Goal: Information Seeking & Learning: Find specific fact

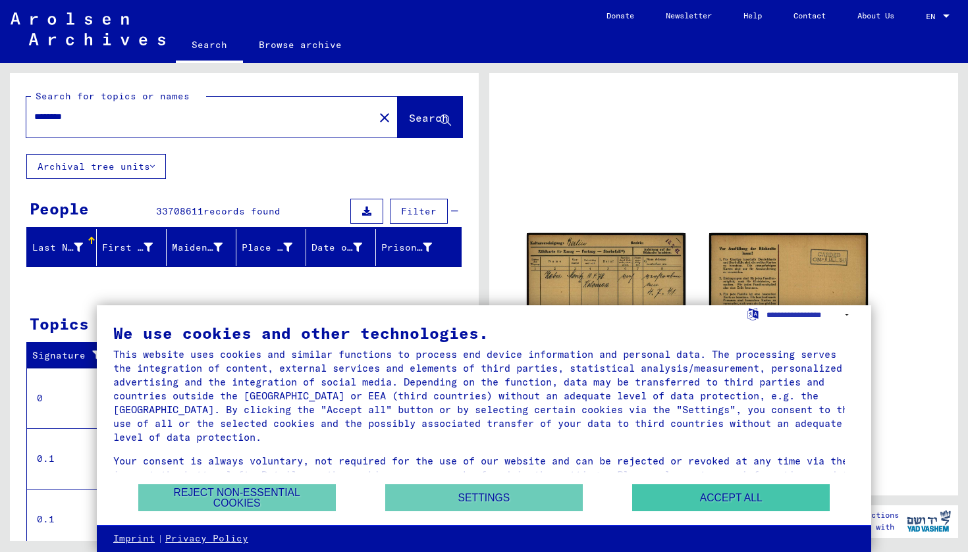
click at [687, 490] on button "Accept all" at bounding box center [731, 498] width 198 height 27
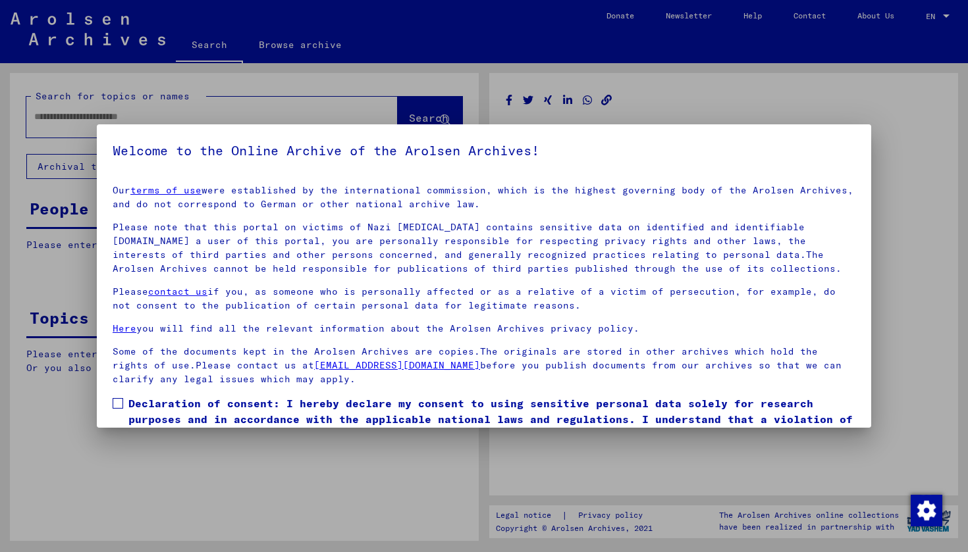
type input "********"
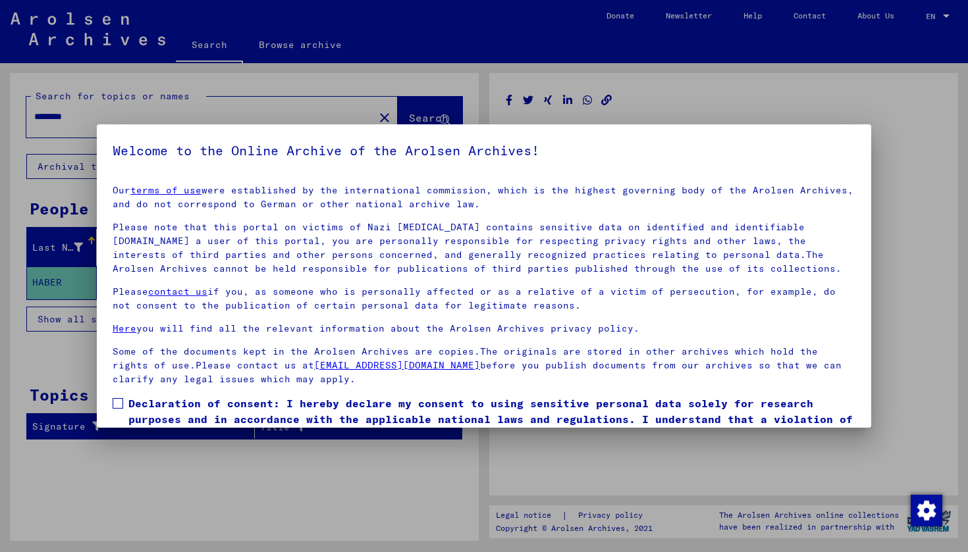
scroll to position [63, 0]
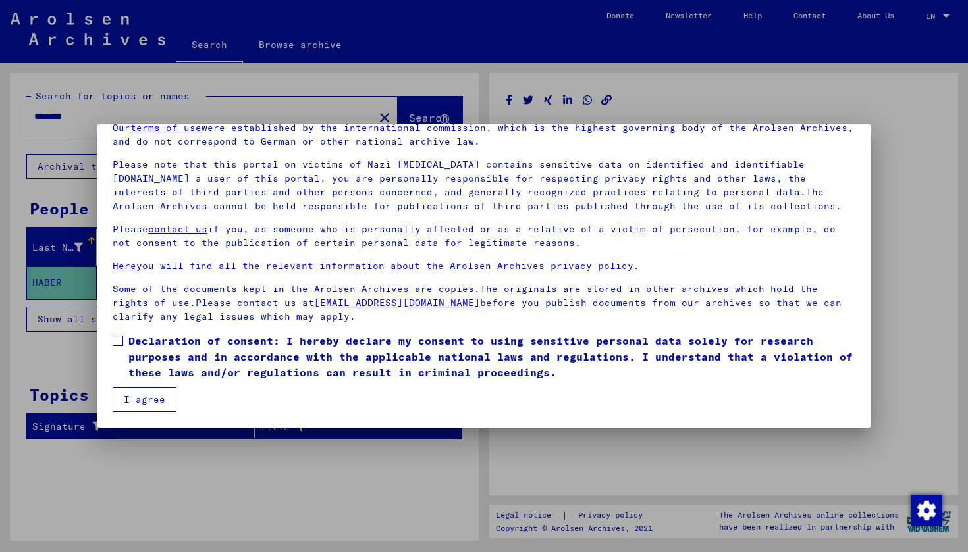
click at [117, 343] on span at bounding box center [118, 341] width 11 height 11
click at [136, 394] on button "I agree" at bounding box center [145, 399] width 64 height 25
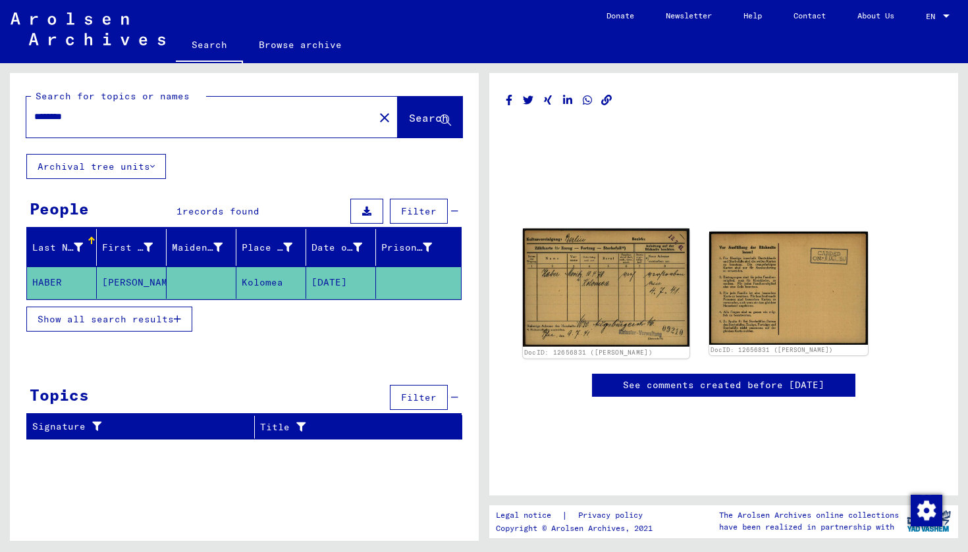
click at [632, 288] on img at bounding box center [606, 288] width 167 height 118
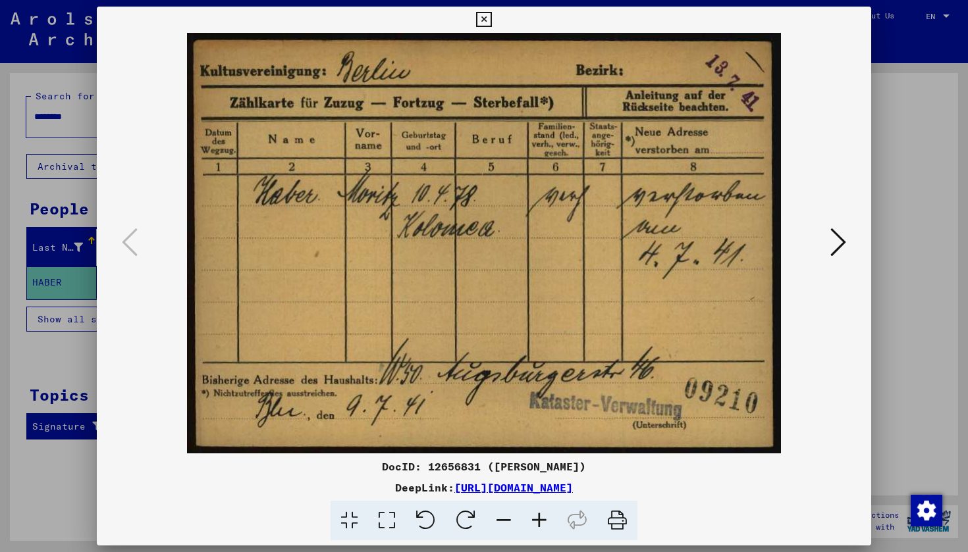
click at [874, 179] on div at bounding box center [484, 276] width 968 height 552
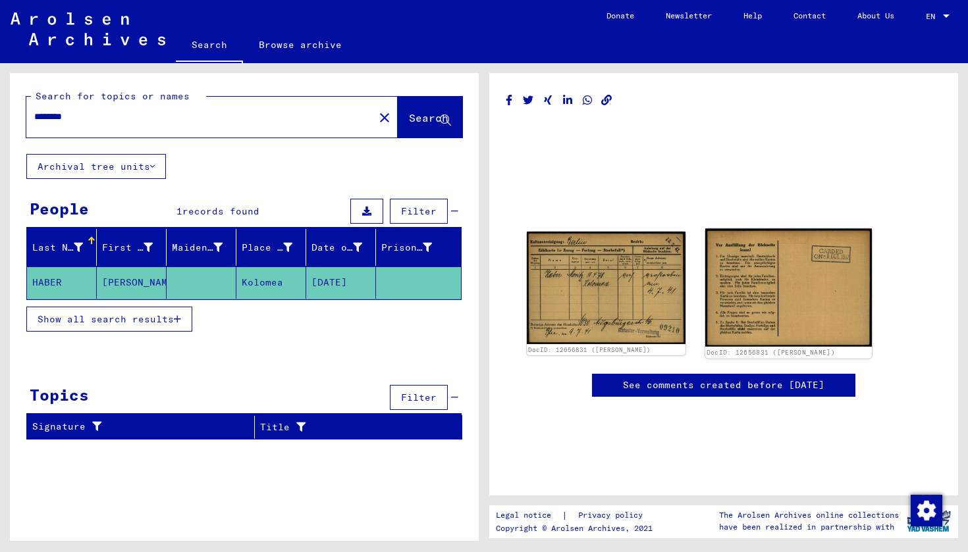
click at [758, 286] on img at bounding box center [788, 288] width 167 height 119
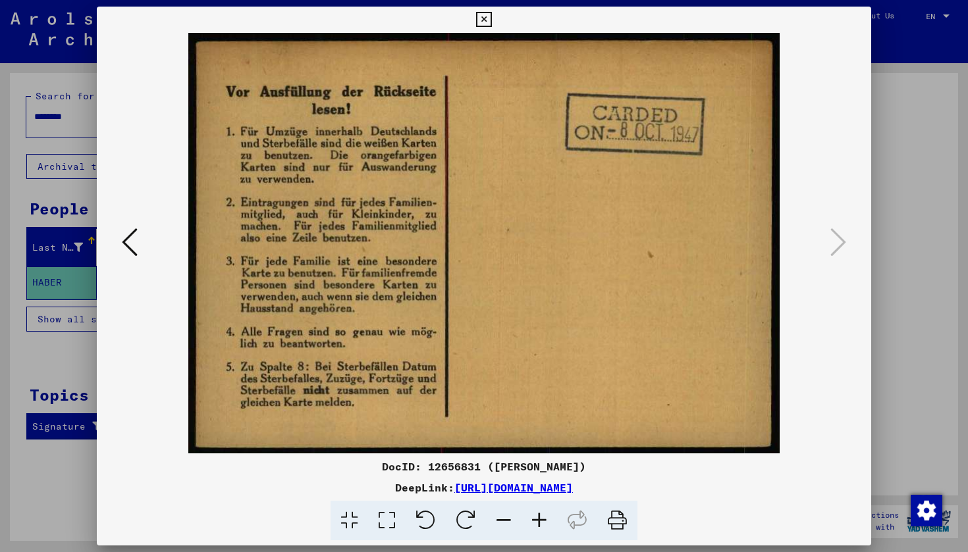
click at [491, 25] on icon at bounding box center [483, 20] width 15 height 16
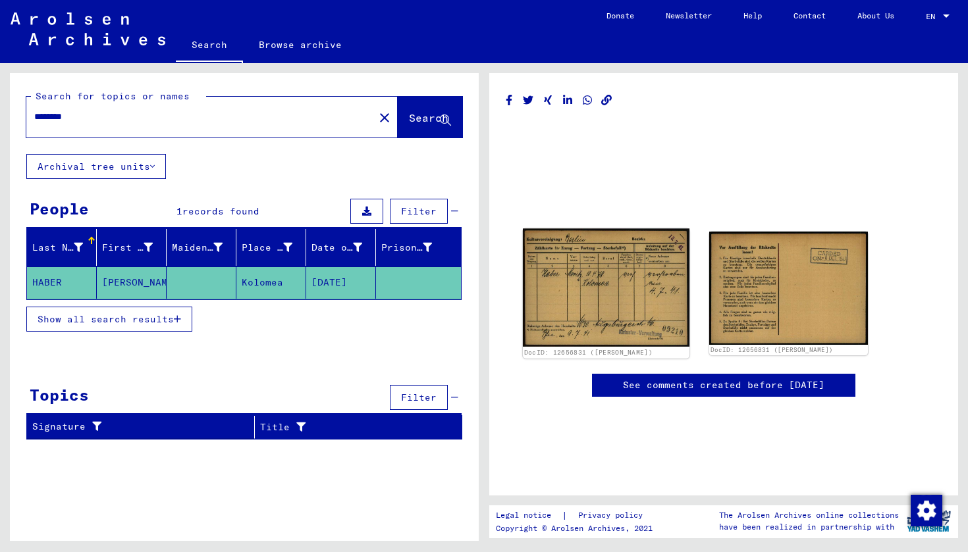
click at [627, 249] on img at bounding box center [606, 288] width 167 height 118
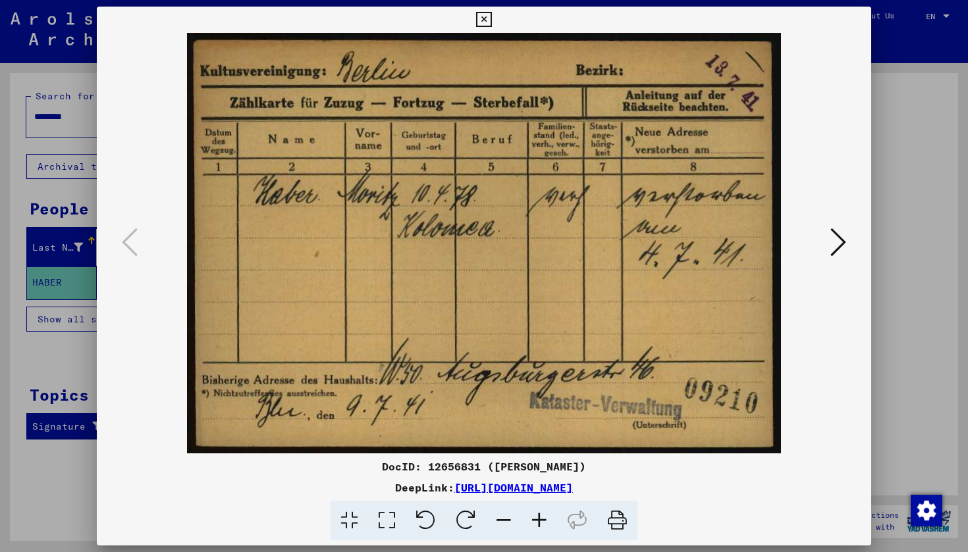
click at [806, 112] on img at bounding box center [484, 243] width 685 height 421
click at [491, 24] on icon at bounding box center [483, 20] width 15 height 16
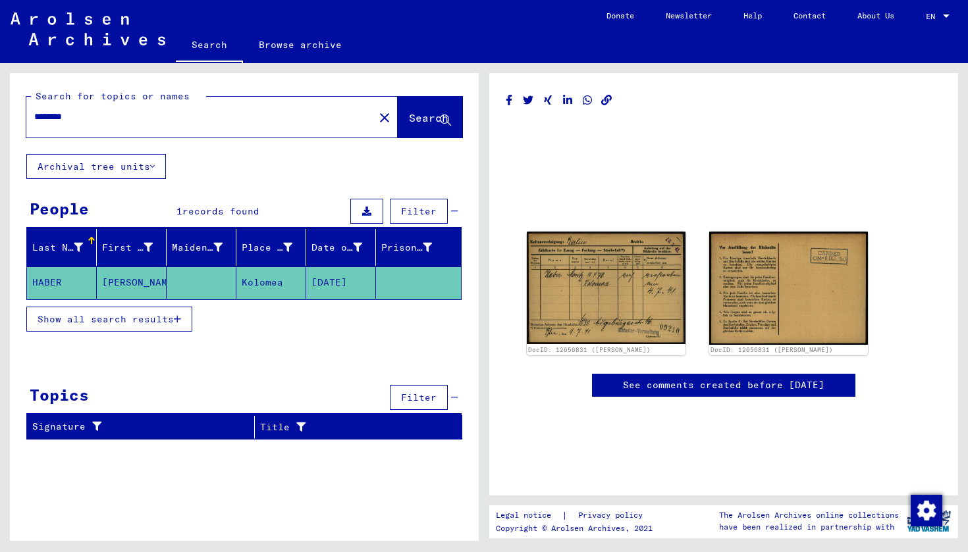
click at [108, 170] on button "Archival tree units" at bounding box center [96, 166] width 140 height 25
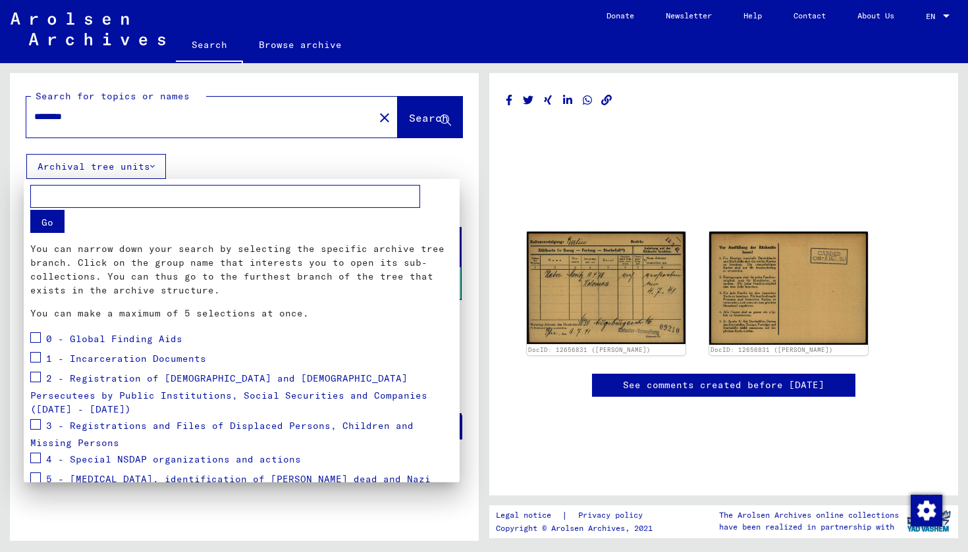
click at [48, 223] on button "Go" at bounding box center [47, 221] width 34 height 23
click at [409, 154] on div at bounding box center [484, 276] width 968 height 552
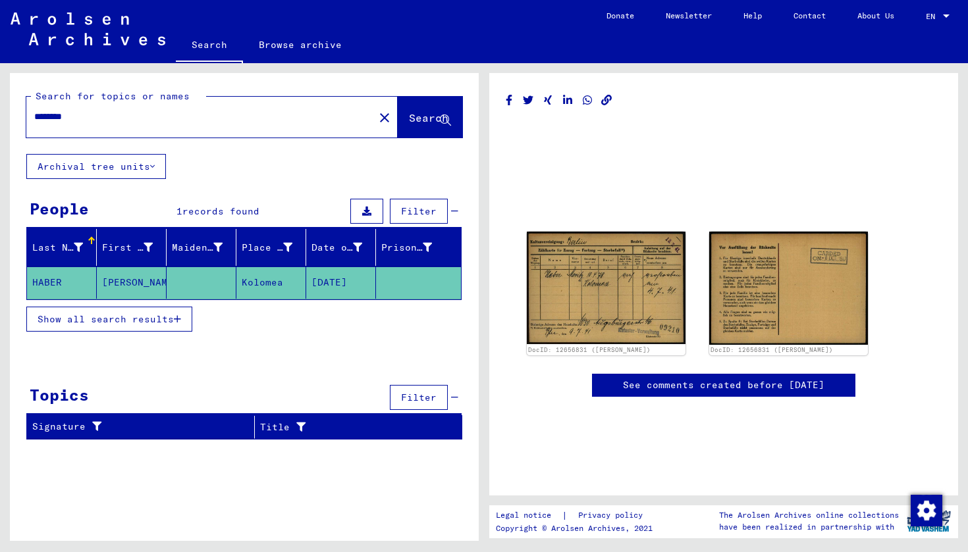
click at [218, 45] on link "Search" at bounding box center [209, 46] width 67 height 34
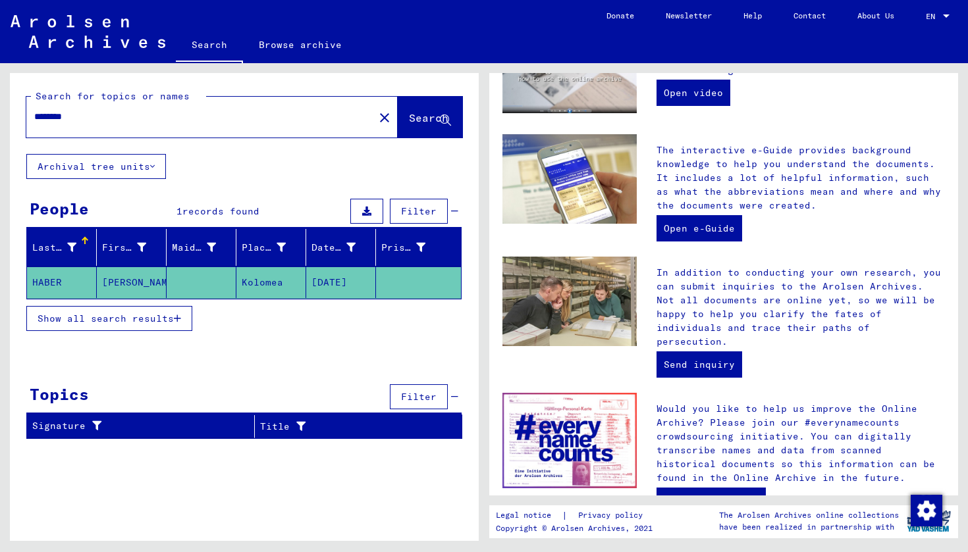
scroll to position [398, 0]
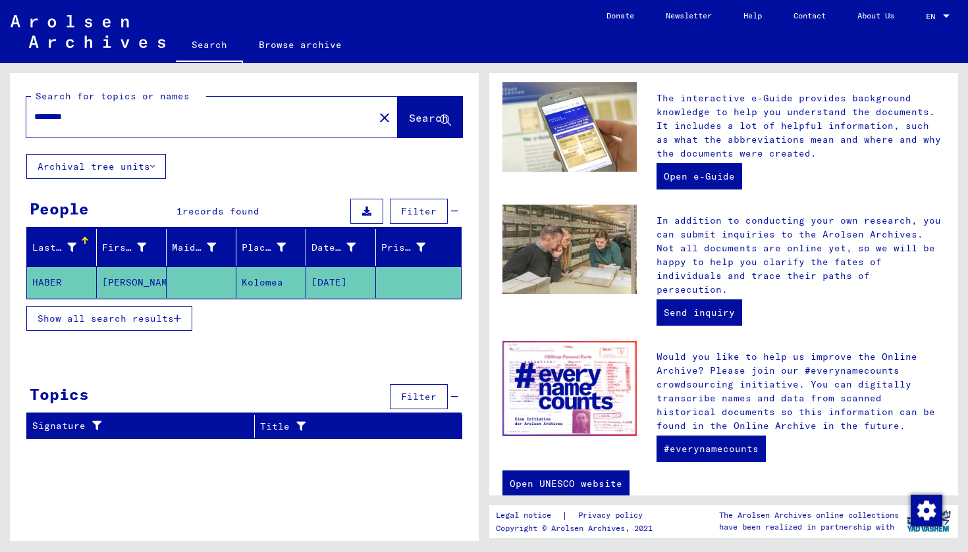
click at [113, 122] on input "********" at bounding box center [196, 117] width 324 height 14
click at [377, 117] on mat-icon "close" at bounding box center [385, 118] width 16 height 16
click at [150, 120] on input "text" at bounding box center [196, 117] width 324 height 14
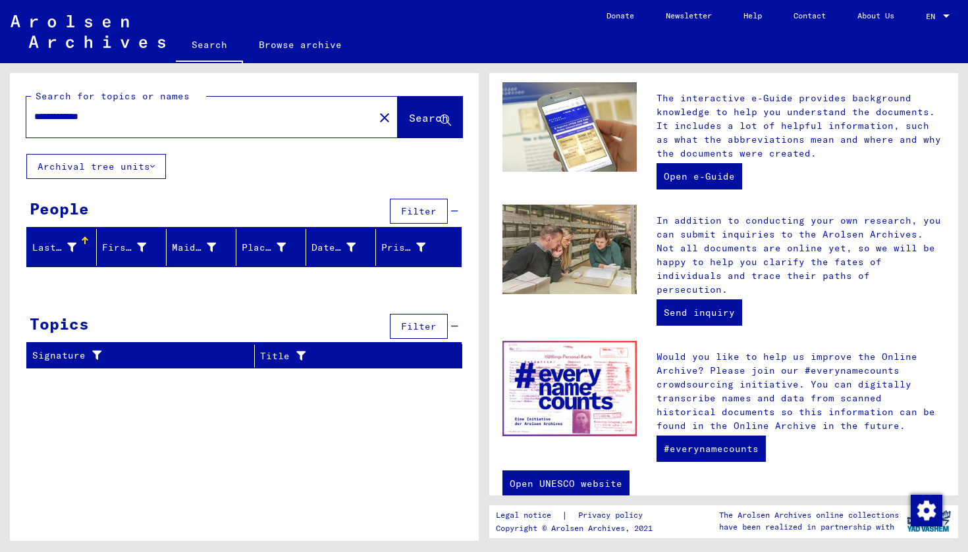
click at [51, 115] on input "**********" at bounding box center [196, 117] width 324 height 14
type input "*"
type input "*****"
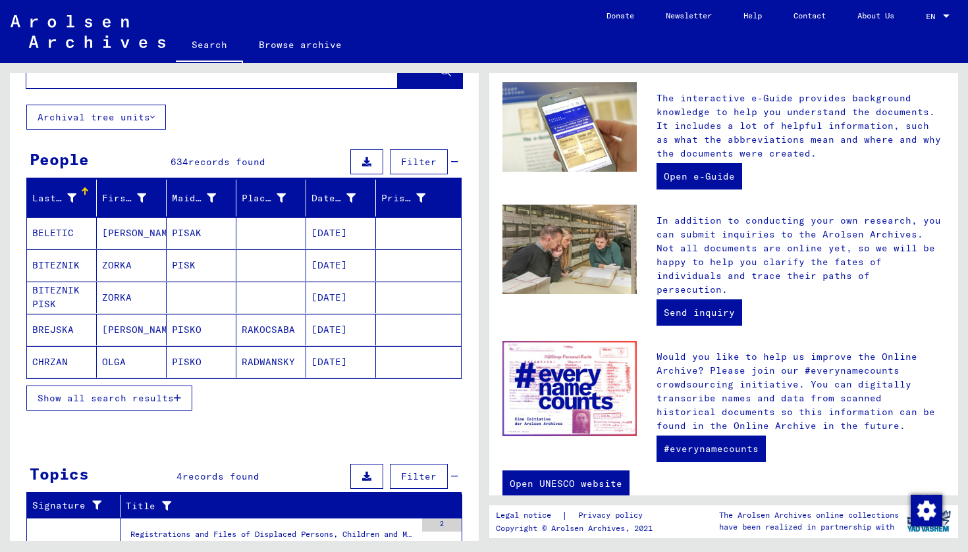
scroll to position [43, 0]
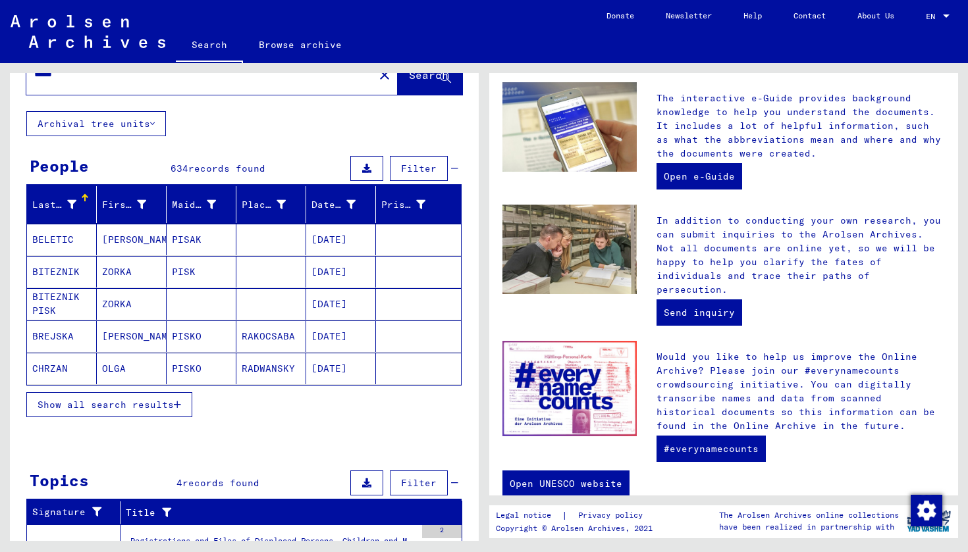
click at [106, 403] on span "Show all search results" at bounding box center [106, 405] width 136 height 12
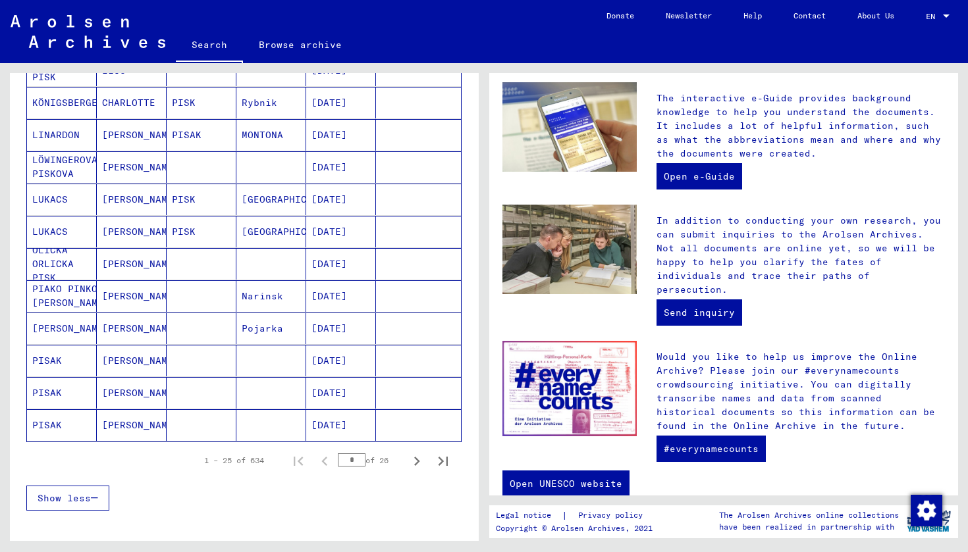
scroll to position [640, 0]
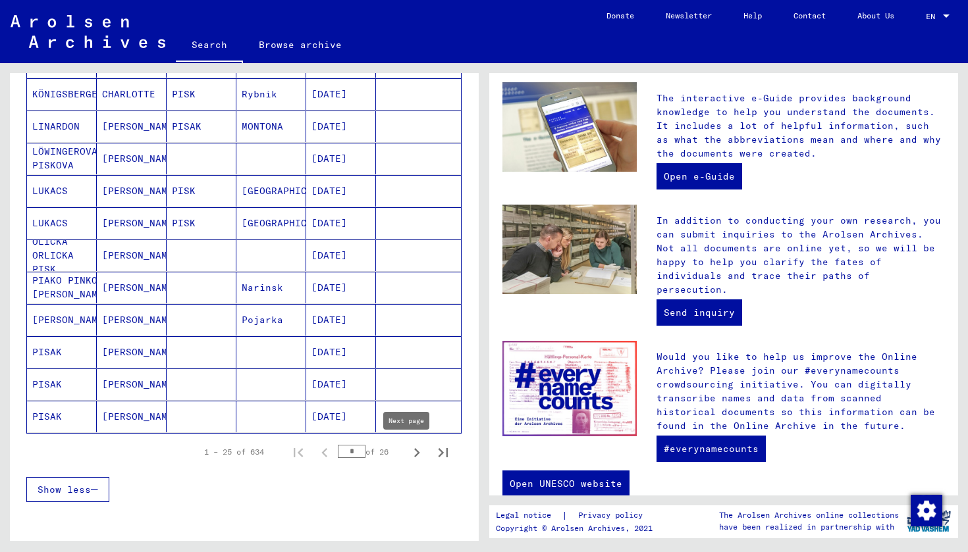
click at [408, 454] on icon "Next page" at bounding box center [417, 453] width 18 height 18
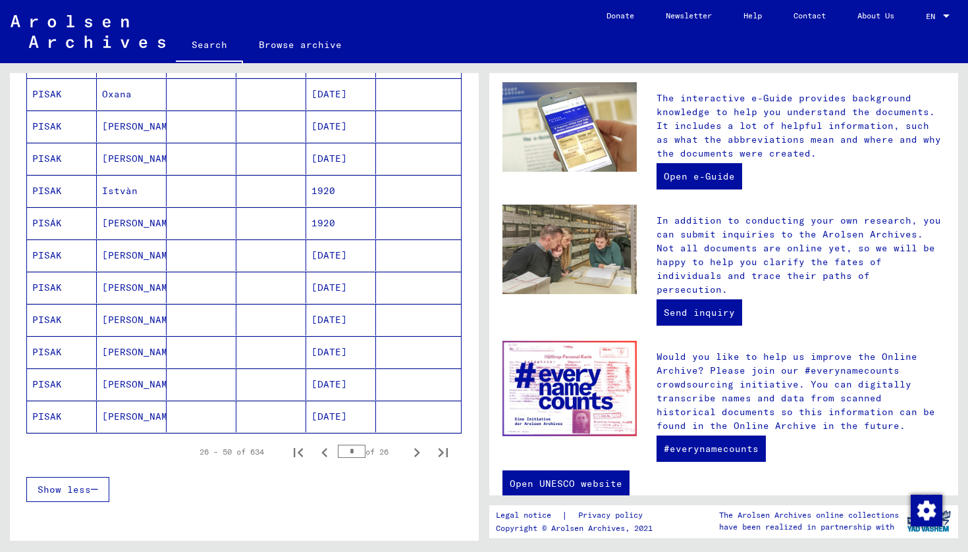
click at [408, 454] on icon "Next page" at bounding box center [417, 453] width 18 height 18
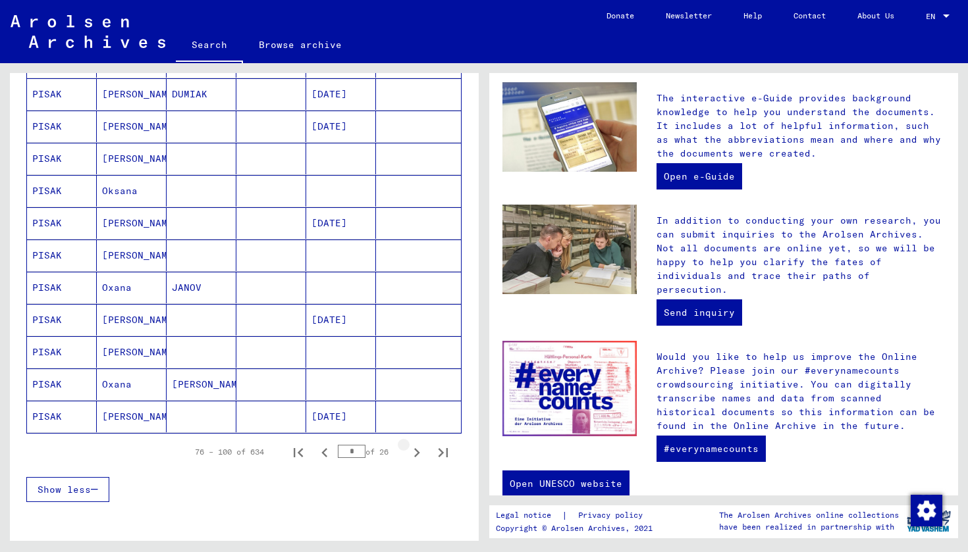
click at [408, 454] on icon "Next page" at bounding box center [417, 453] width 18 height 18
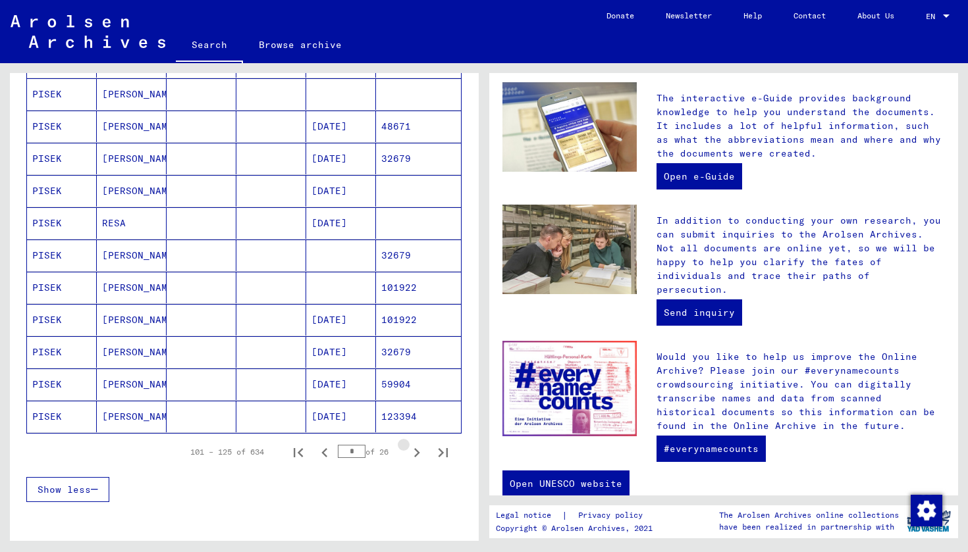
click at [408, 454] on icon "Next page" at bounding box center [417, 453] width 18 height 18
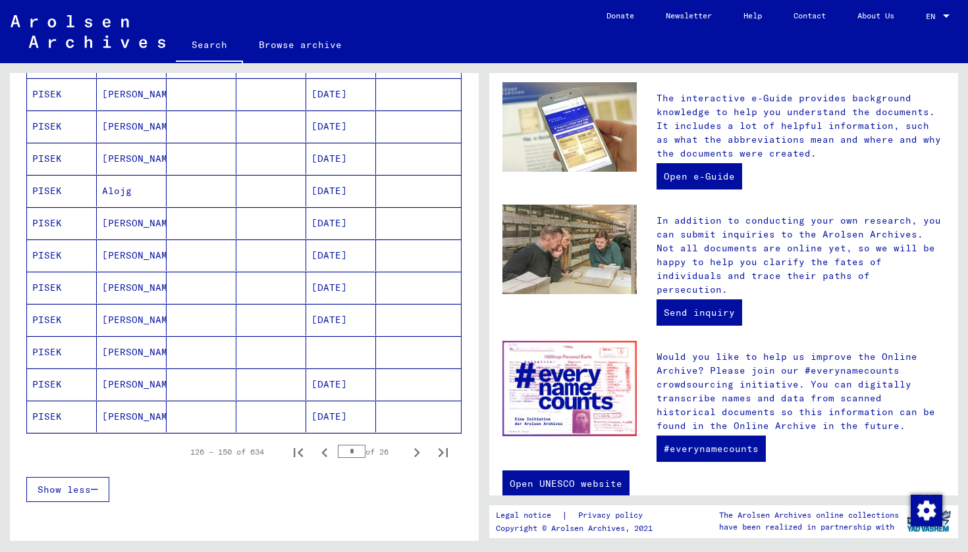
click at [408, 454] on icon "Next page" at bounding box center [417, 453] width 18 height 18
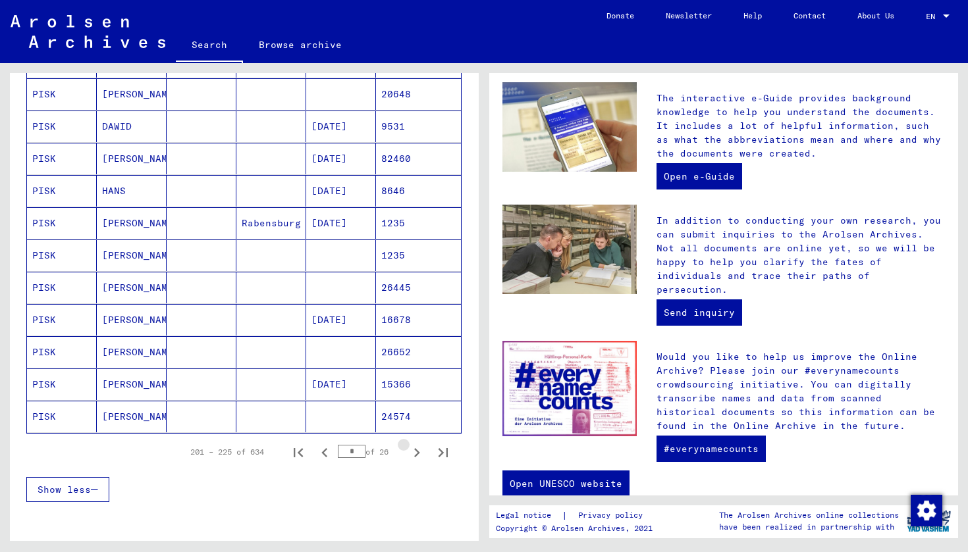
click at [408, 454] on icon "Next page" at bounding box center [417, 453] width 18 height 18
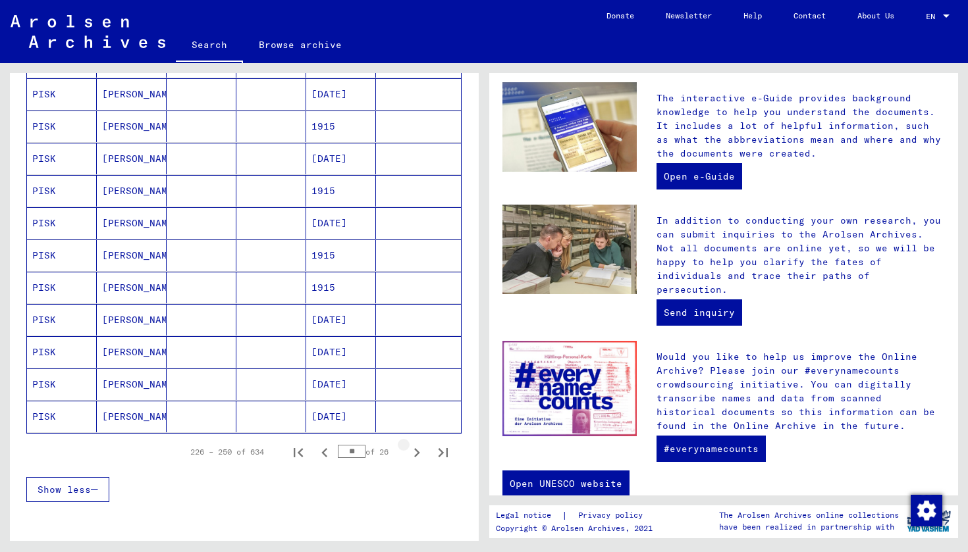
click at [408, 454] on icon "Next page" at bounding box center [417, 453] width 18 height 18
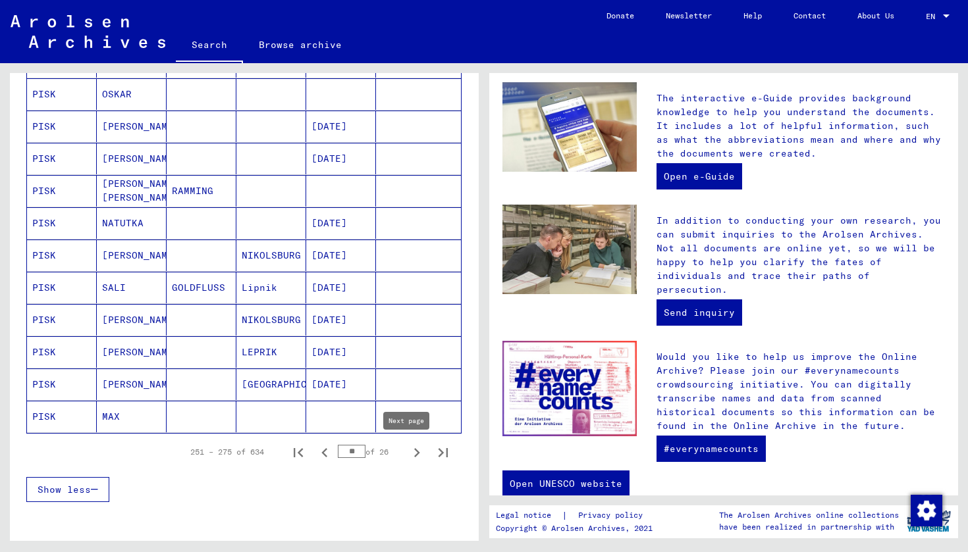
click at [410, 455] on icon "Next page" at bounding box center [417, 453] width 18 height 18
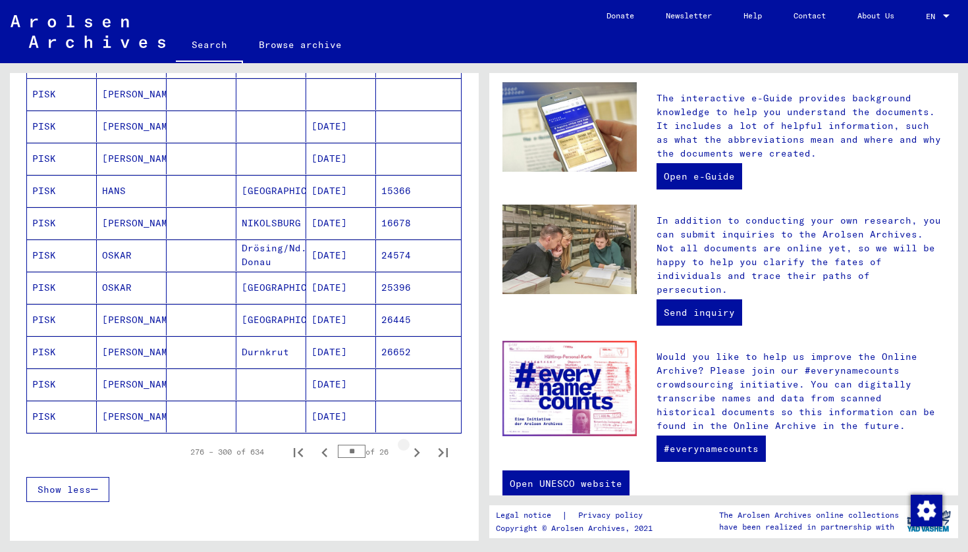
click at [410, 455] on icon "Next page" at bounding box center [417, 453] width 18 height 18
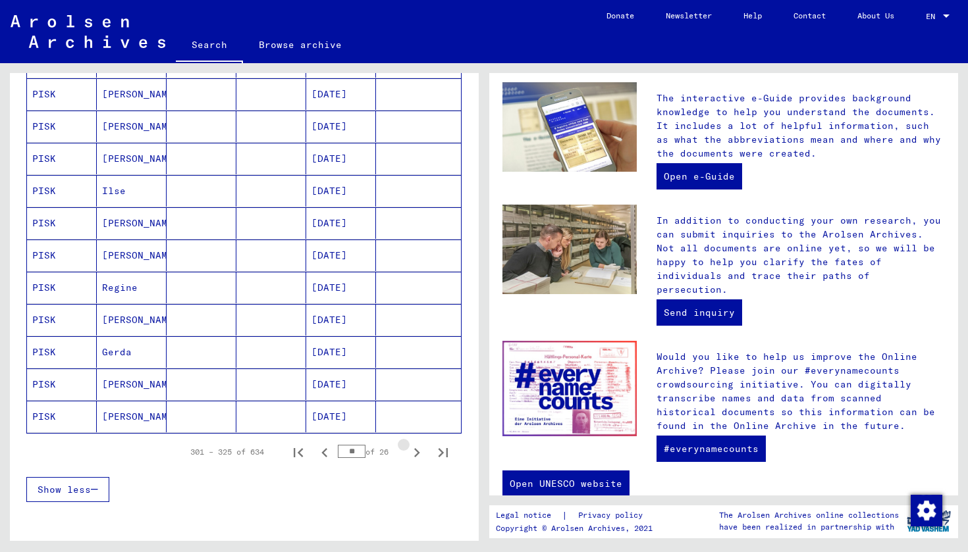
click at [410, 455] on icon "Next page" at bounding box center [417, 453] width 18 height 18
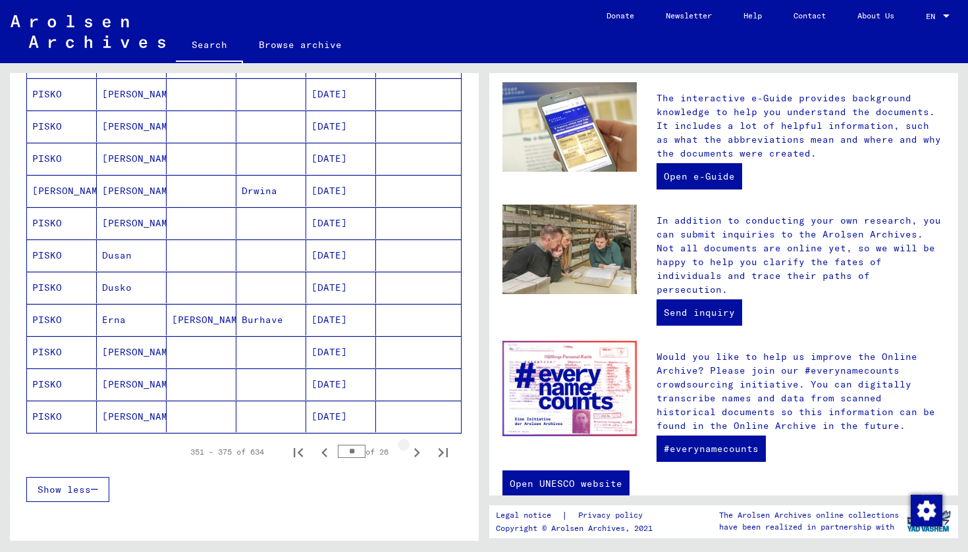
click at [410, 455] on icon "Next page" at bounding box center [417, 453] width 18 height 18
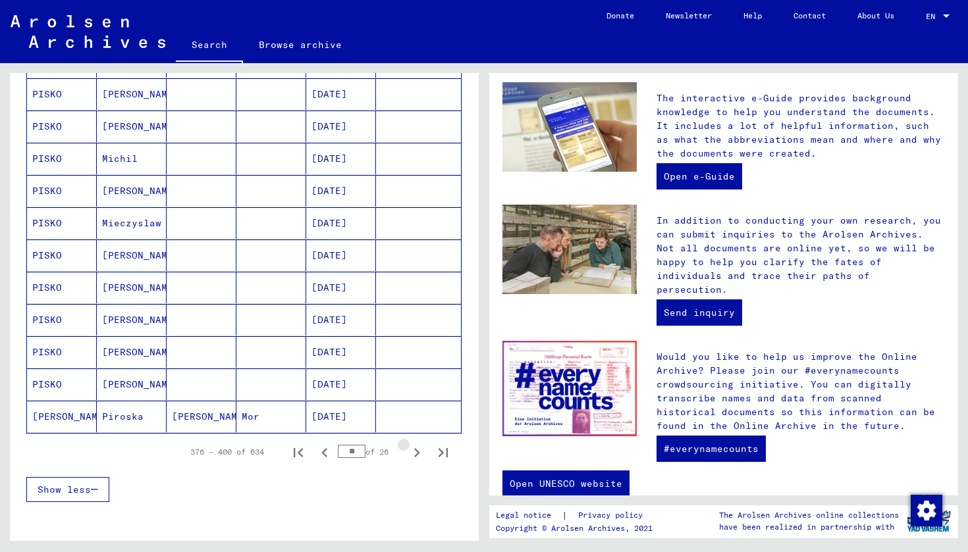
click at [411, 455] on icon "Next page" at bounding box center [417, 453] width 18 height 18
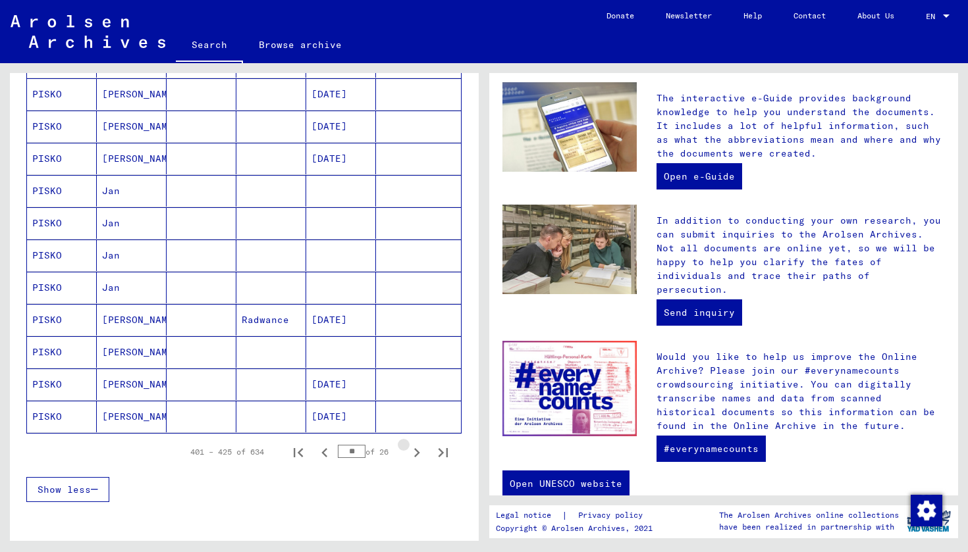
click at [411, 455] on icon "Next page" at bounding box center [417, 453] width 18 height 18
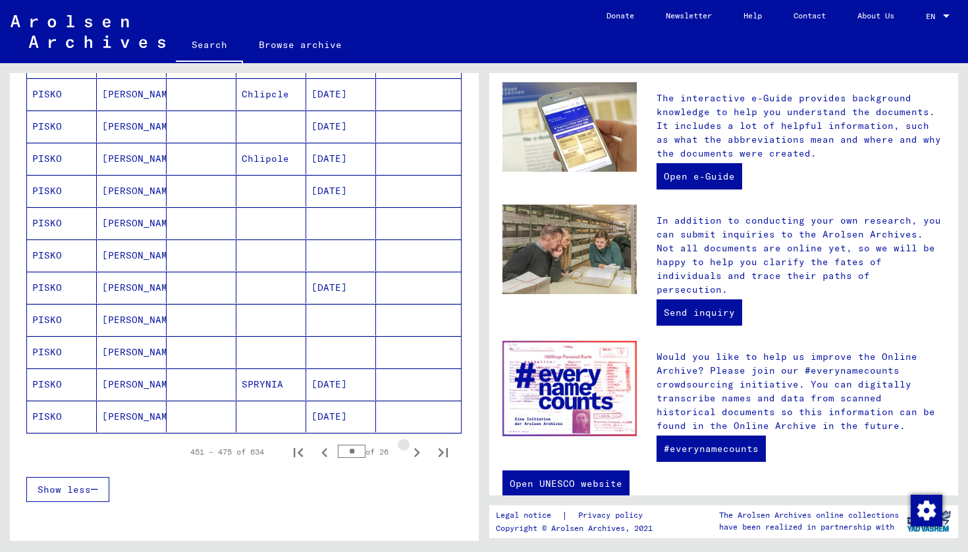
click at [411, 455] on icon "Next page" at bounding box center [417, 453] width 18 height 18
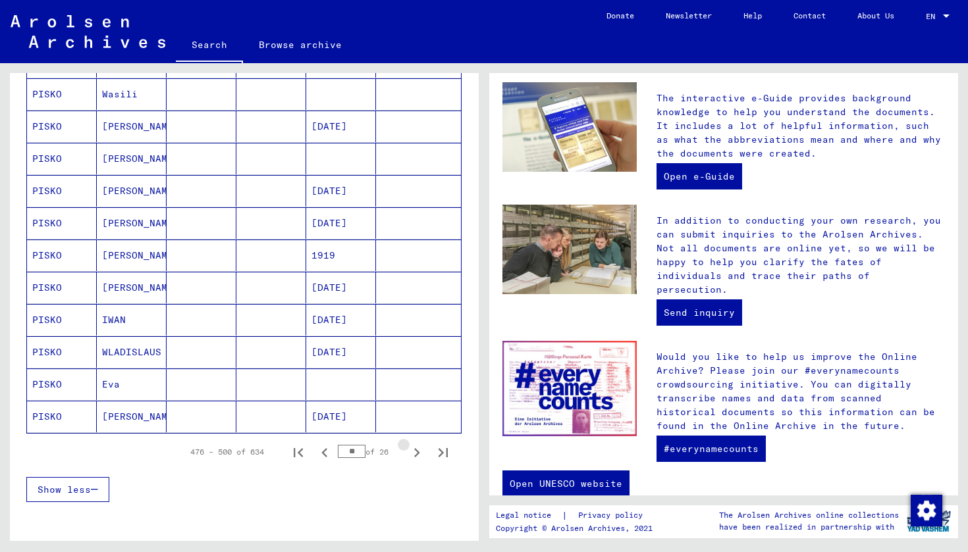
click at [411, 455] on icon "Next page" at bounding box center [417, 453] width 18 height 18
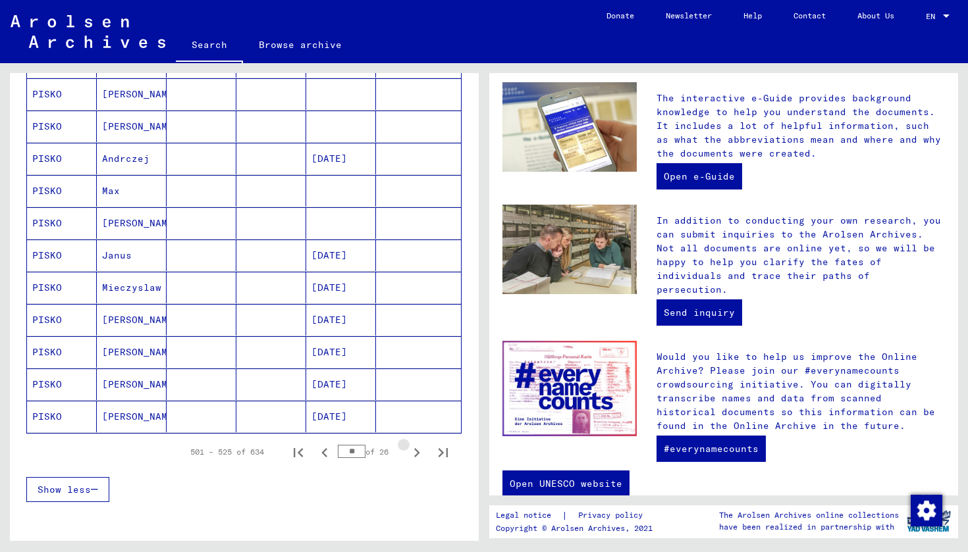
click at [411, 455] on icon "Next page" at bounding box center [417, 453] width 18 height 18
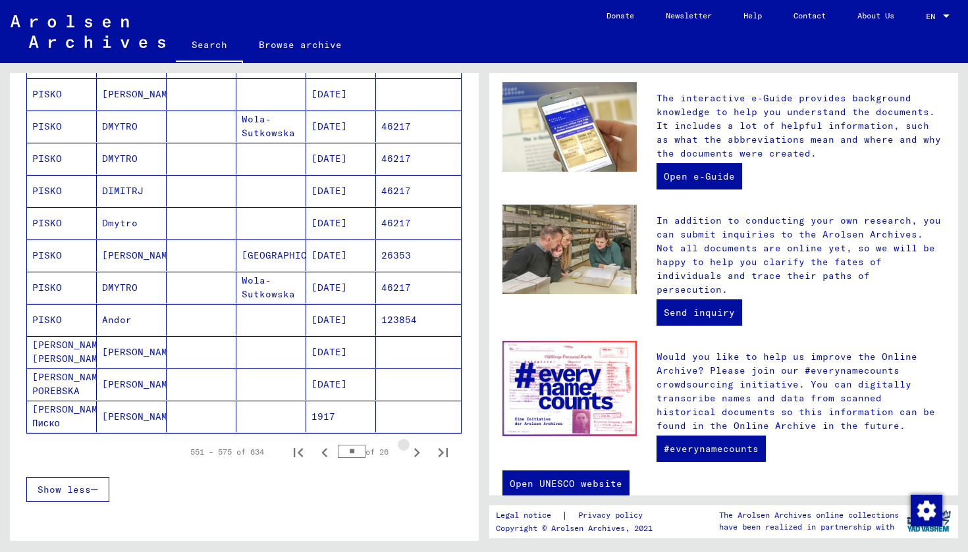
click at [411, 455] on icon "Next page" at bounding box center [417, 453] width 18 height 18
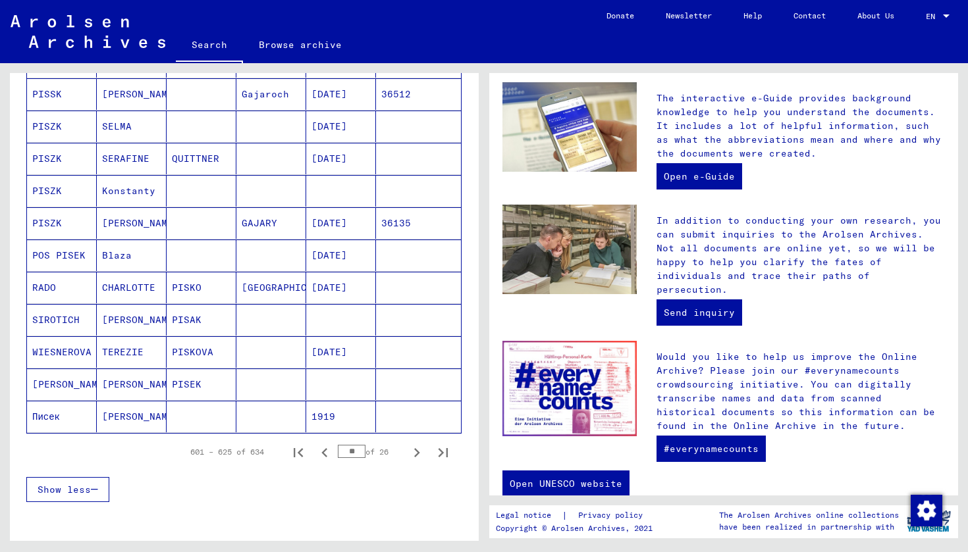
click at [65, 92] on mat-cell "PISSK" at bounding box center [62, 94] width 70 height 32
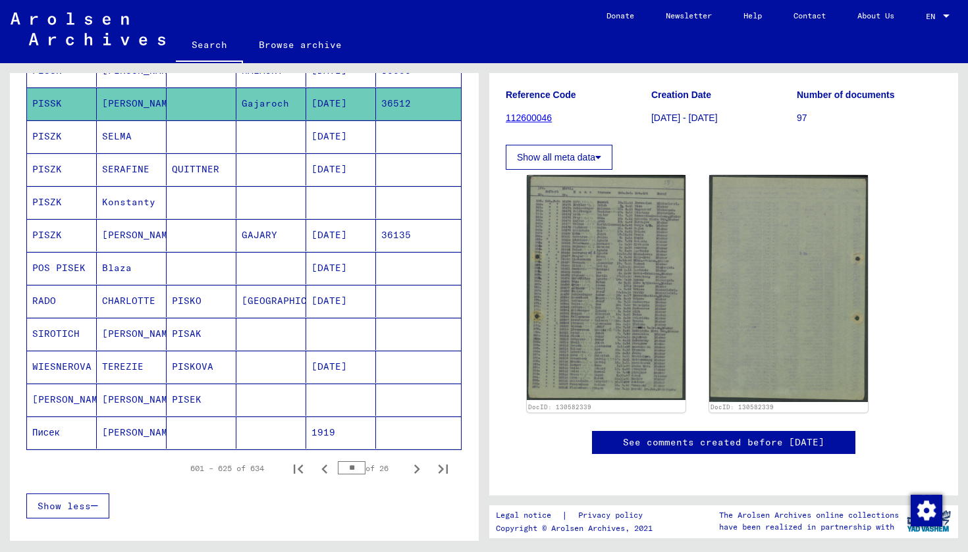
scroll to position [128, 0]
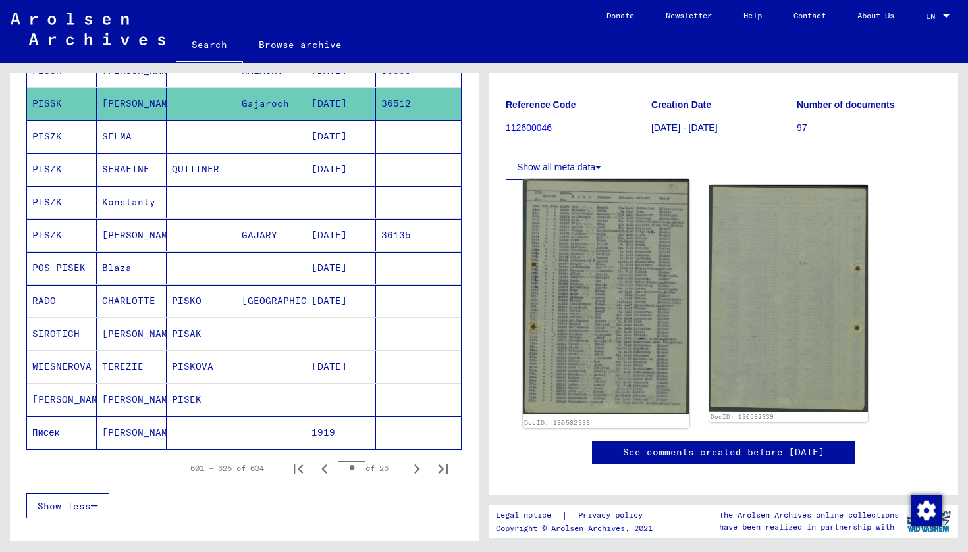
click at [586, 244] on img at bounding box center [606, 297] width 167 height 236
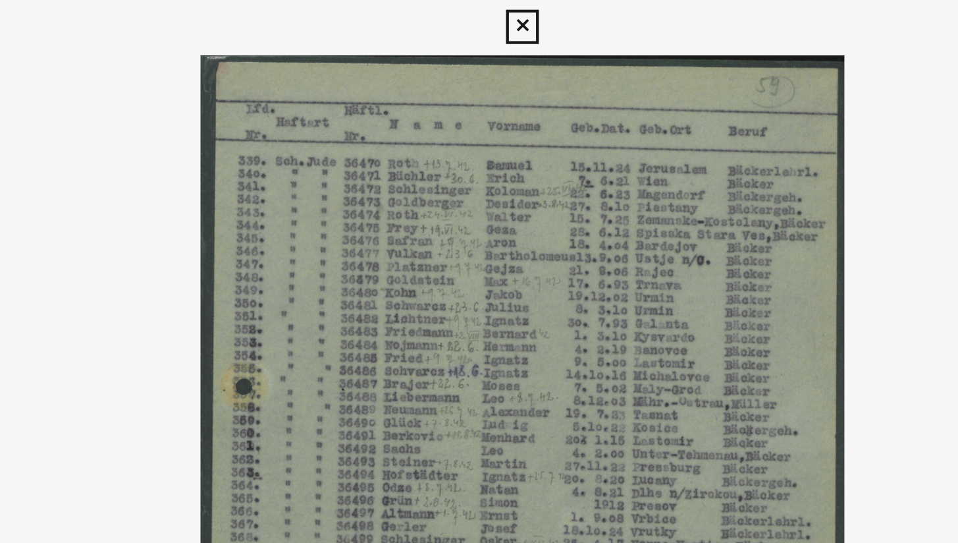
click at [141, 84] on img at bounding box center [479, 238] width 677 height 421
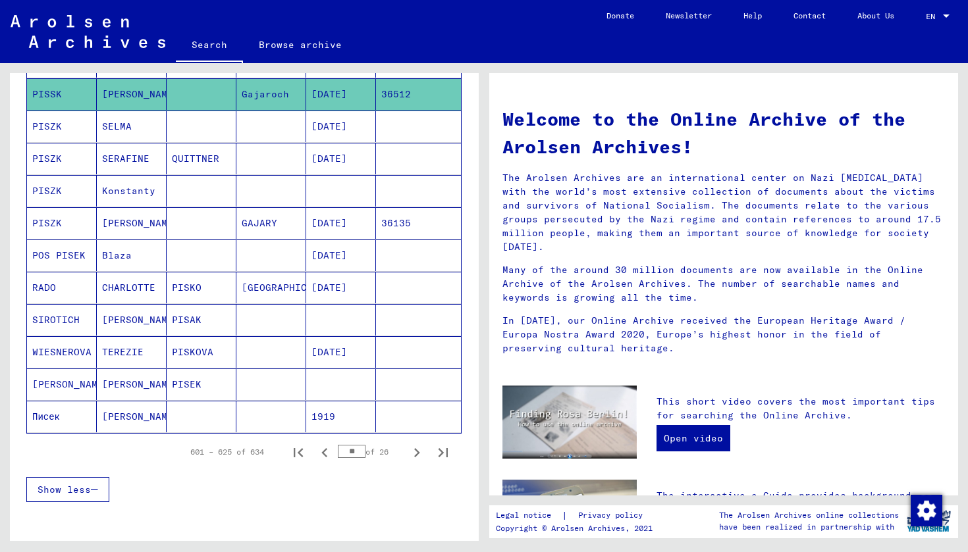
click at [167, 101] on mat-cell at bounding box center [202, 94] width 70 height 32
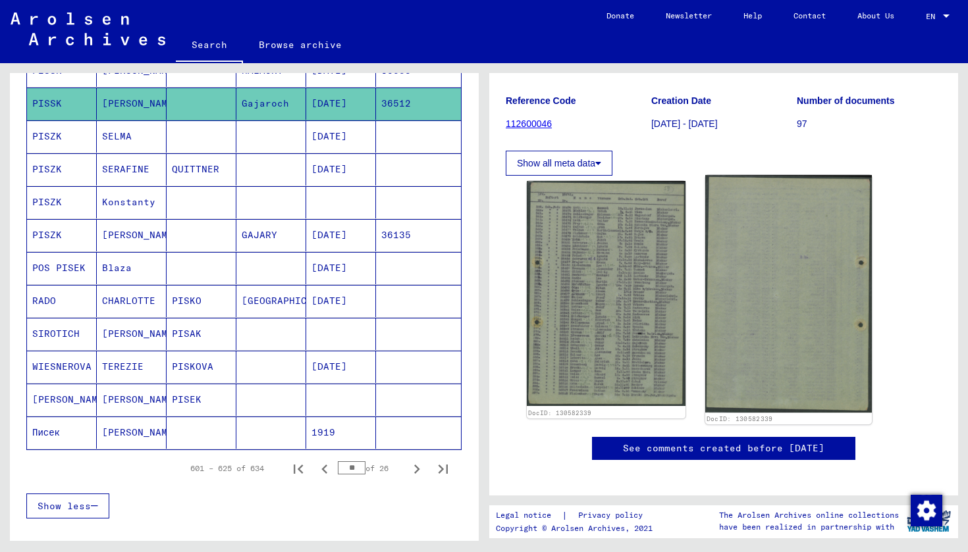
scroll to position [120, 0]
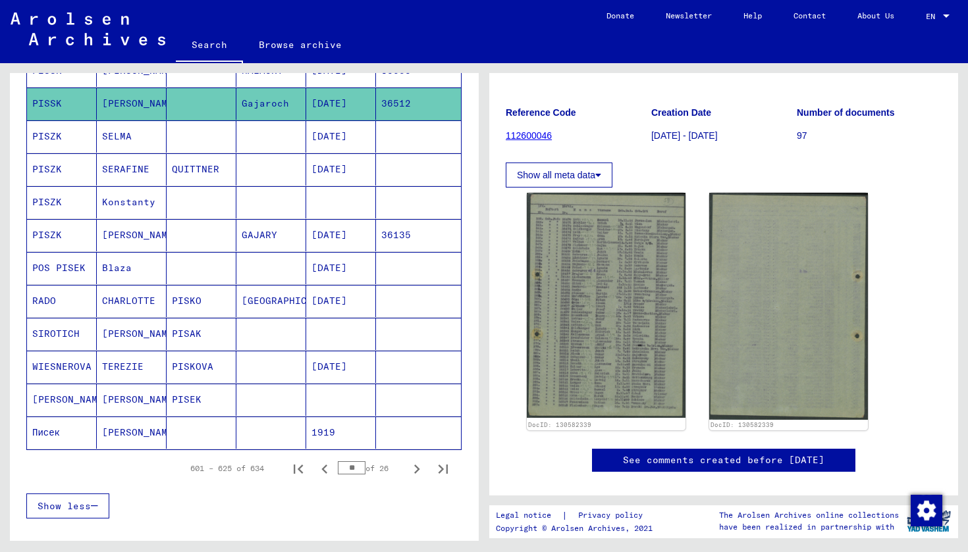
click at [570, 177] on button "Show all meta data" at bounding box center [559, 175] width 107 height 25
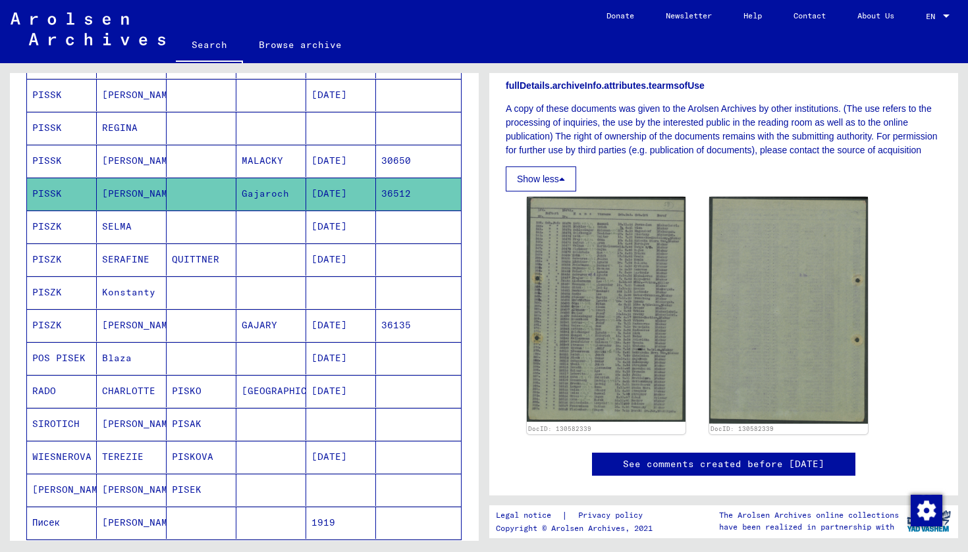
scroll to position [530, 0]
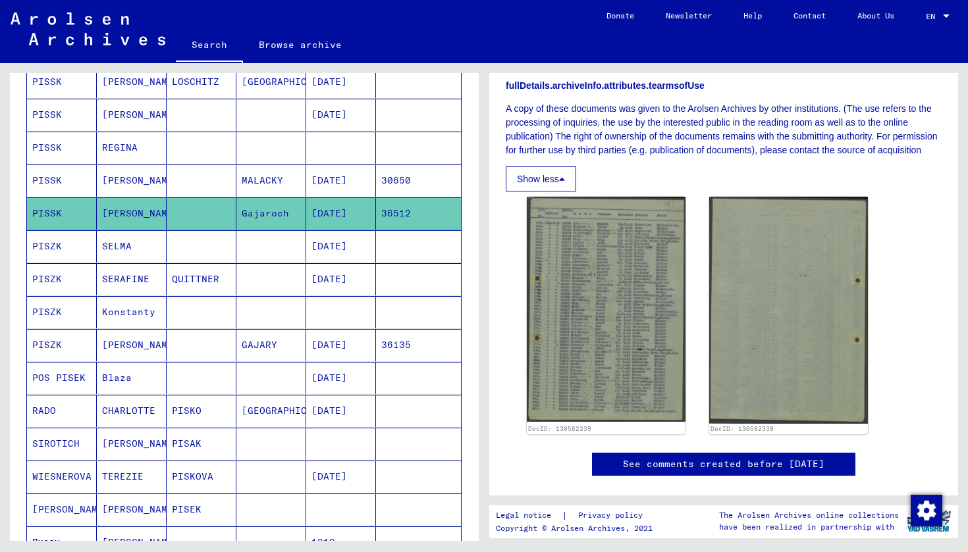
click at [130, 151] on mat-cell "REGINA" at bounding box center [132, 148] width 70 height 32
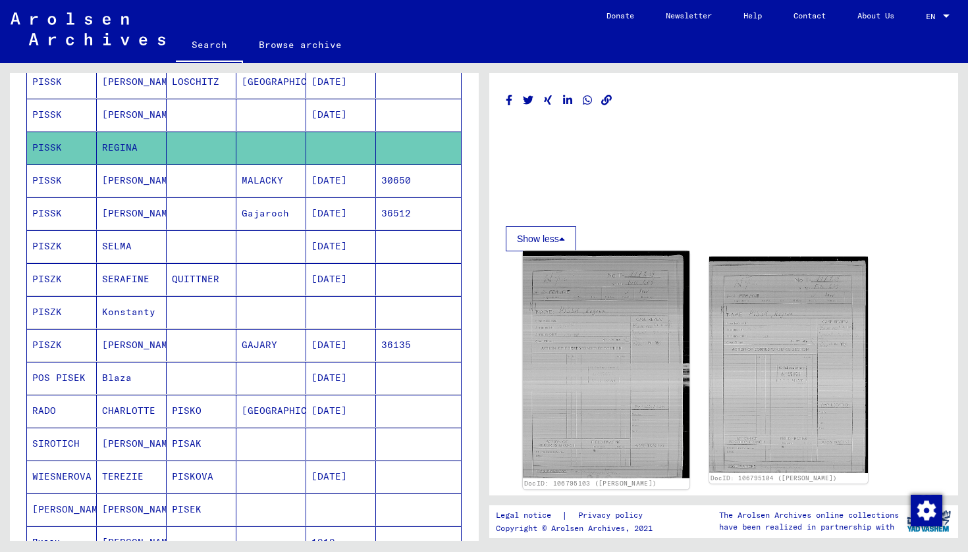
click at [603, 337] on img at bounding box center [606, 365] width 167 height 227
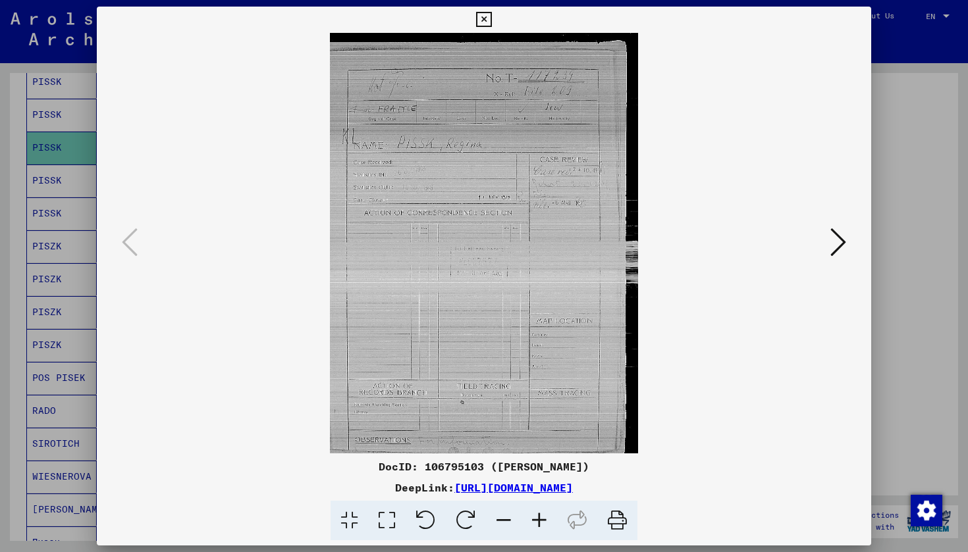
click at [834, 242] on icon at bounding box center [838, 243] width 16 height 32
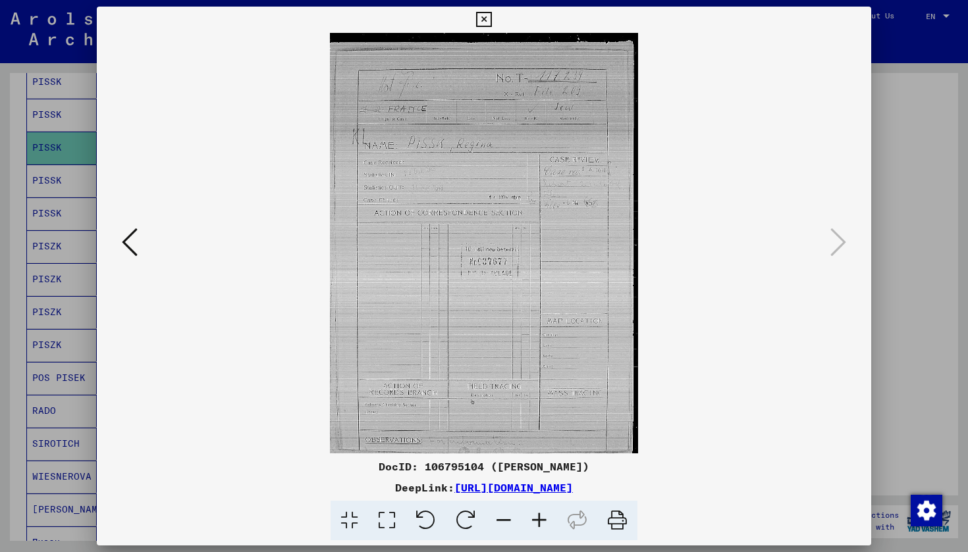
click at [32, 95] on div at bounding box center [484, 276] width 968 height 552
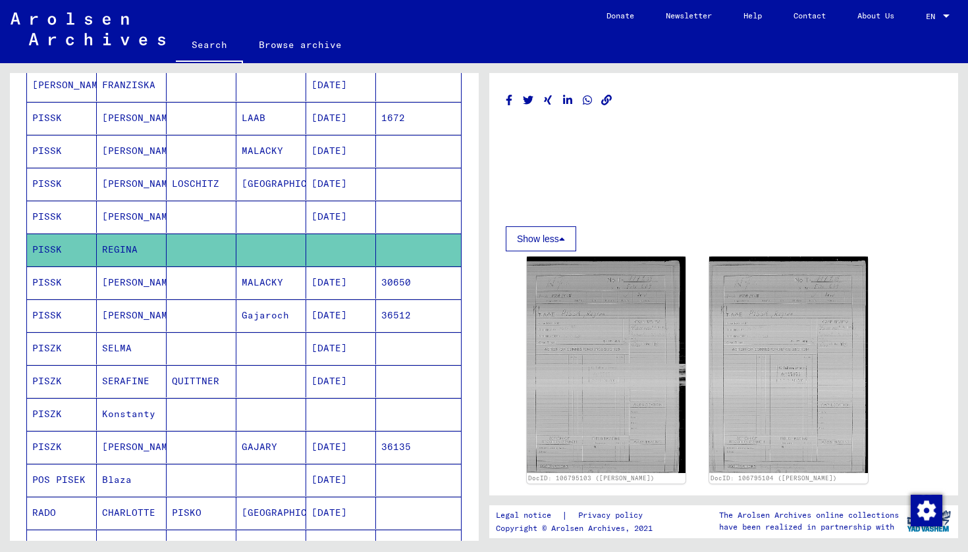
scroll to position [424, 0]
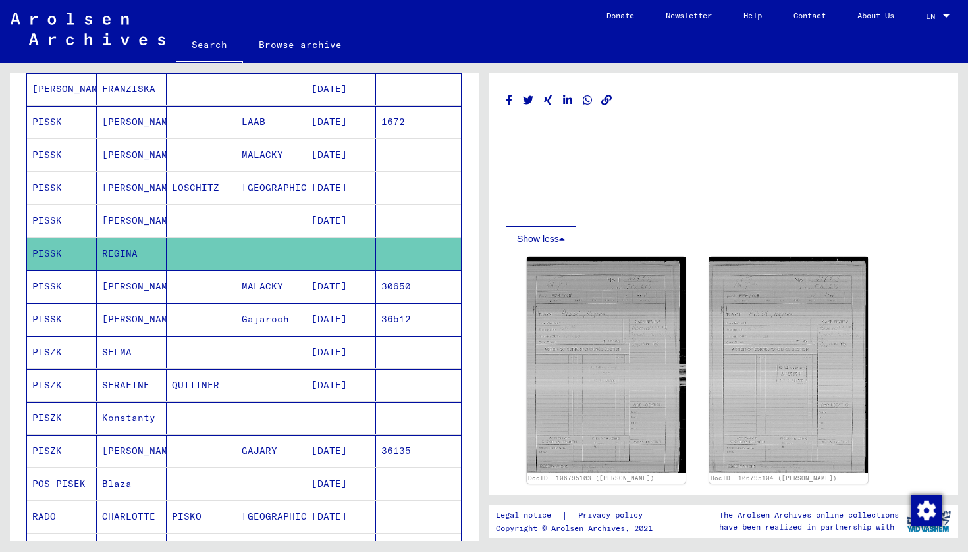
click at [131, 153] on mat-cell "[PERSON_NAME]" at bounding box center [132, 155] width 70 height 32
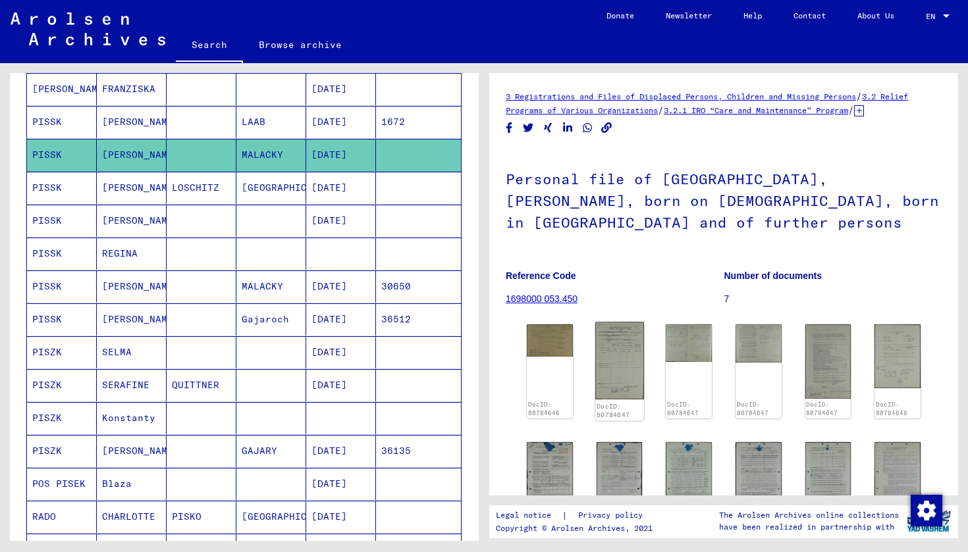
click at [615, 351] on img at bounding box center [619, 362] width 48 height 78
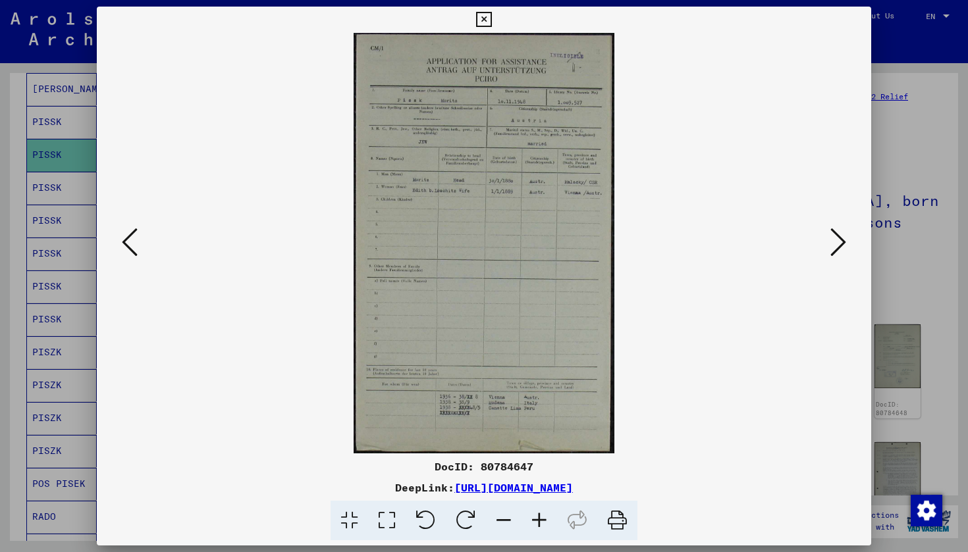
click at [141, 249] on button at bounding box center [130, 244] width 24 height 38
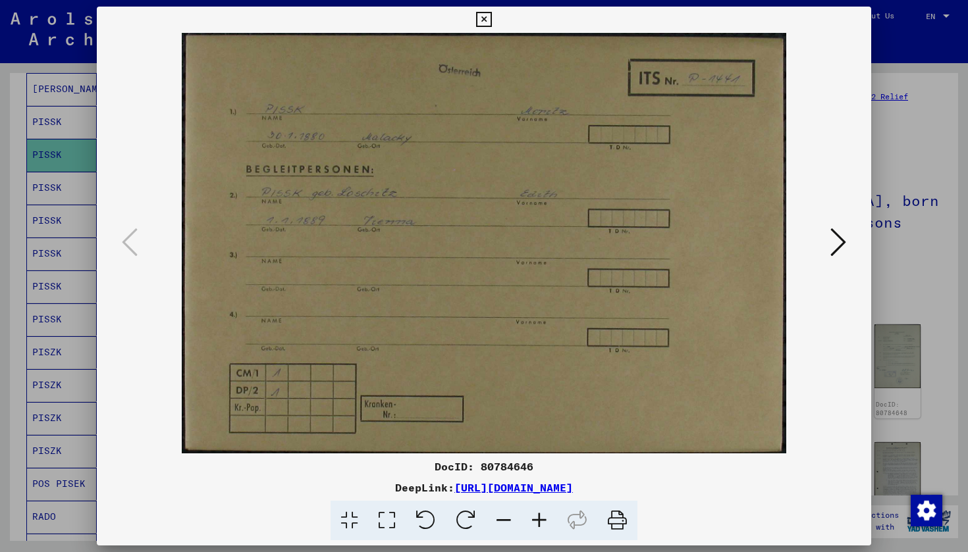
click at [74, 230] on div at bounding box center [484, 276] width 968 height 552
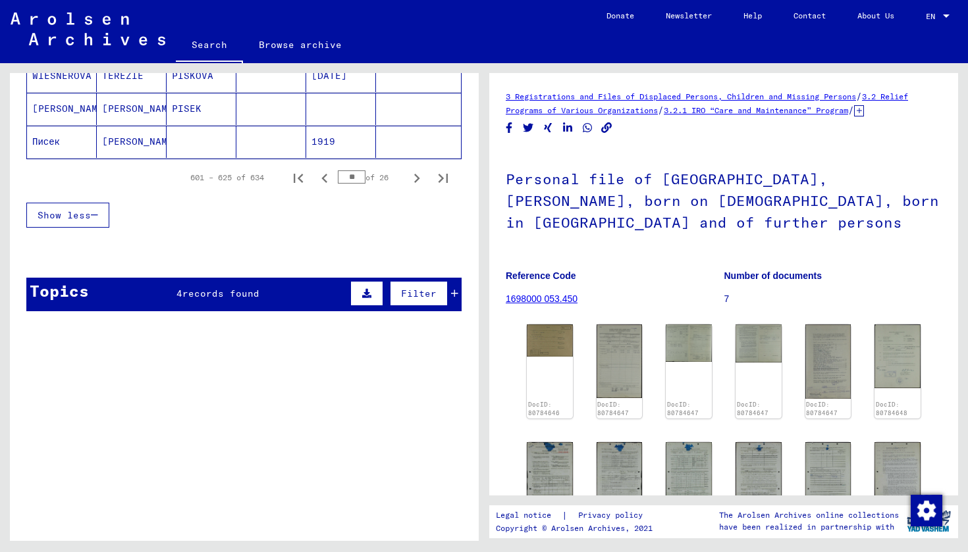
scroll to position [932, 0]
click at [315, 178] on icon "Previous page" at bounding box center [324, 178] width 18 height 18
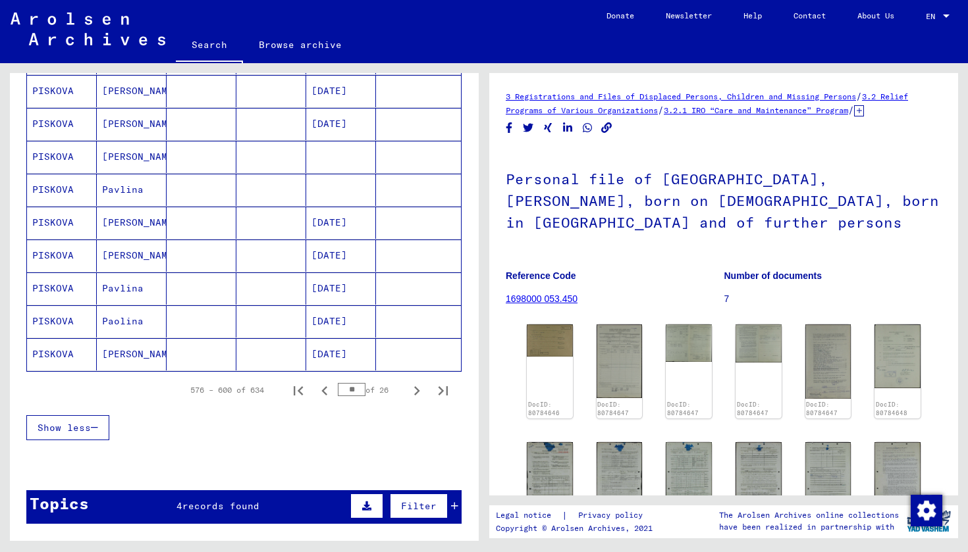
scroll to position [726, 0]
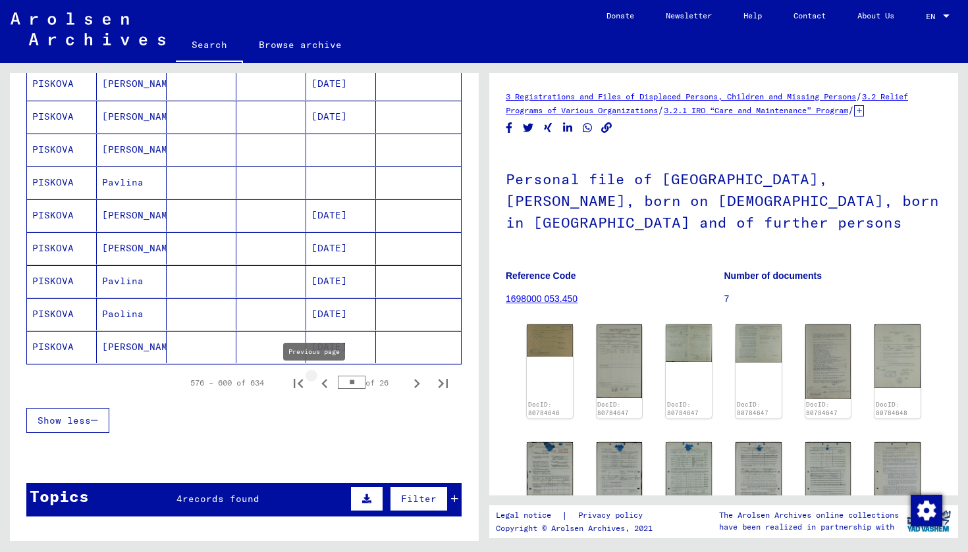
click at [317, 385] on icon "Previous page" at bounding box center [324, 384] width 18 height 18
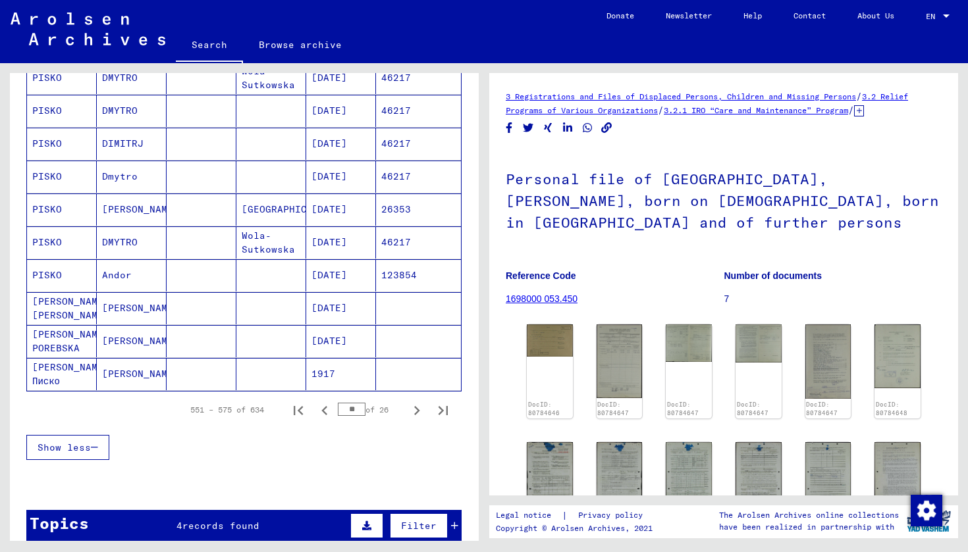
scroll to position [700, 0]
click at [408, 409] on icon "Next page" at bounding box center [417, 409] width 18 height 18
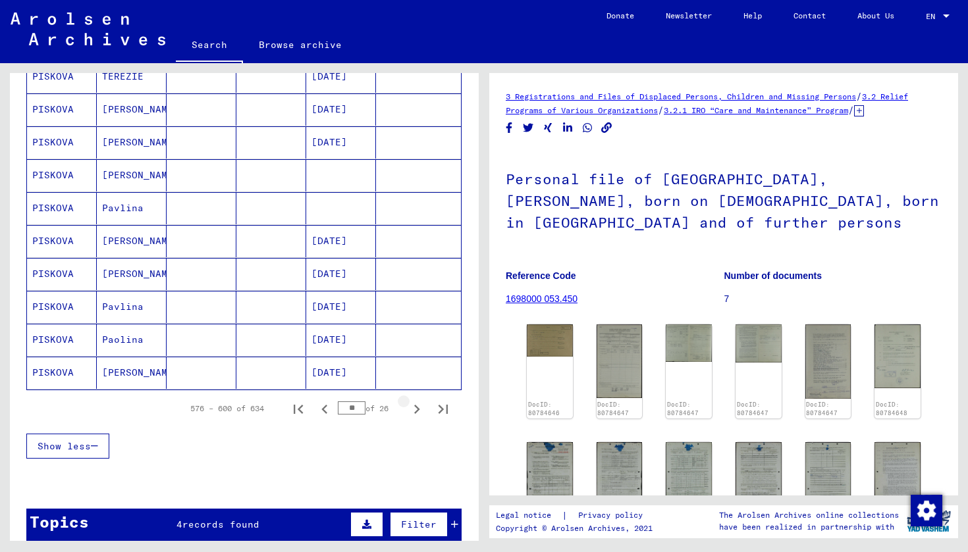
click at [408, 409] on icon "Next page" at bounding box center [417, 409] width 18 height 18
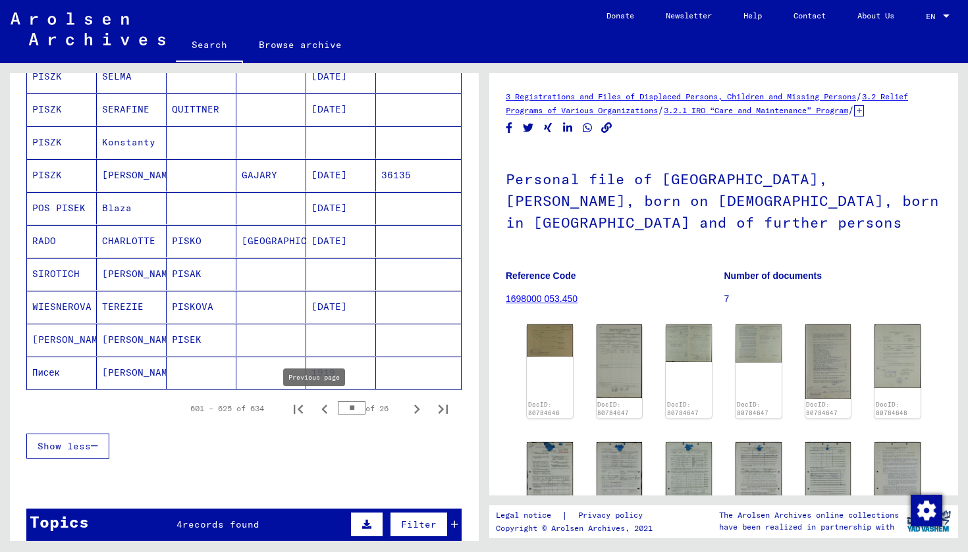
click at [321, 410] on icon "Previous page" at bounding box center [324, 409] width 6 height 9
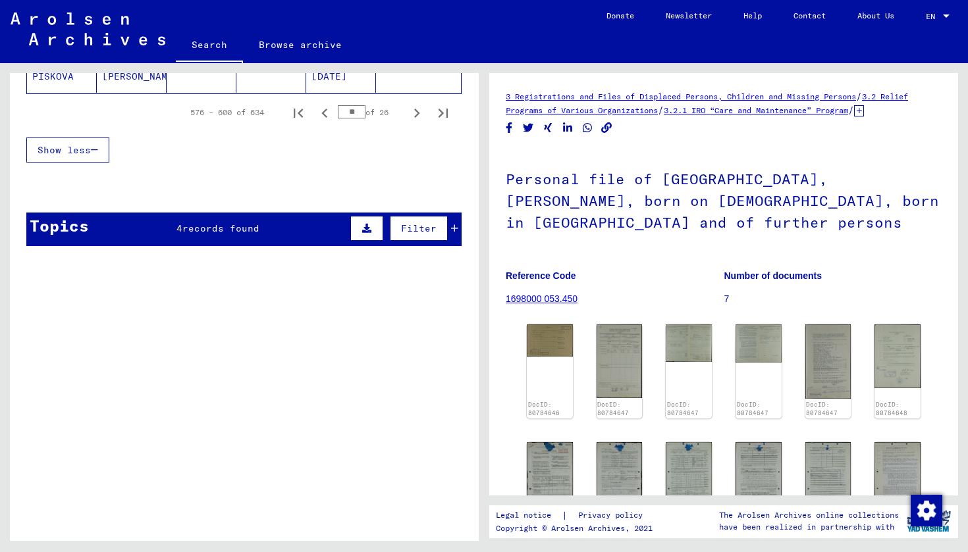
scroll to position [0, 0]
click at [414, 117] on icon "Next page" at bounding box center [417, 113] width 6 height 9
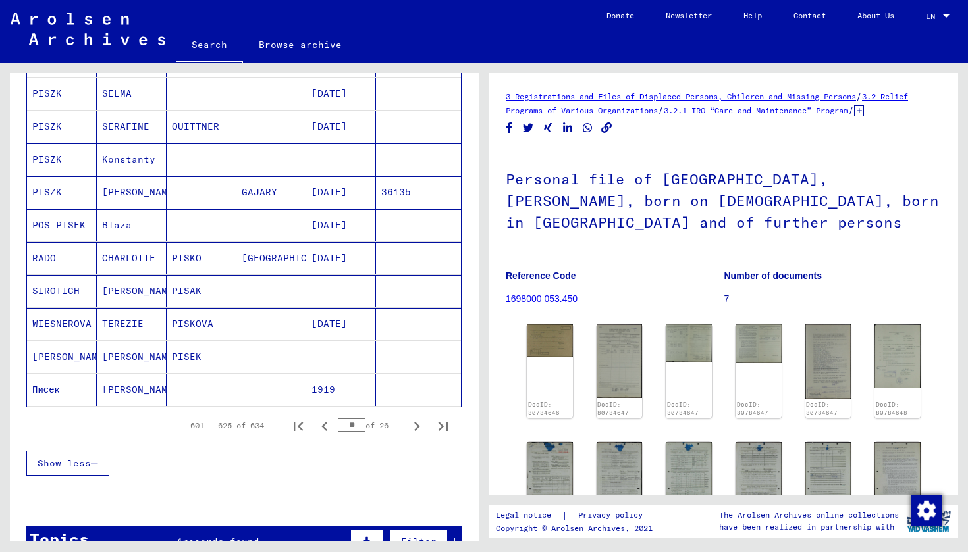
scroll to position [689, 0]
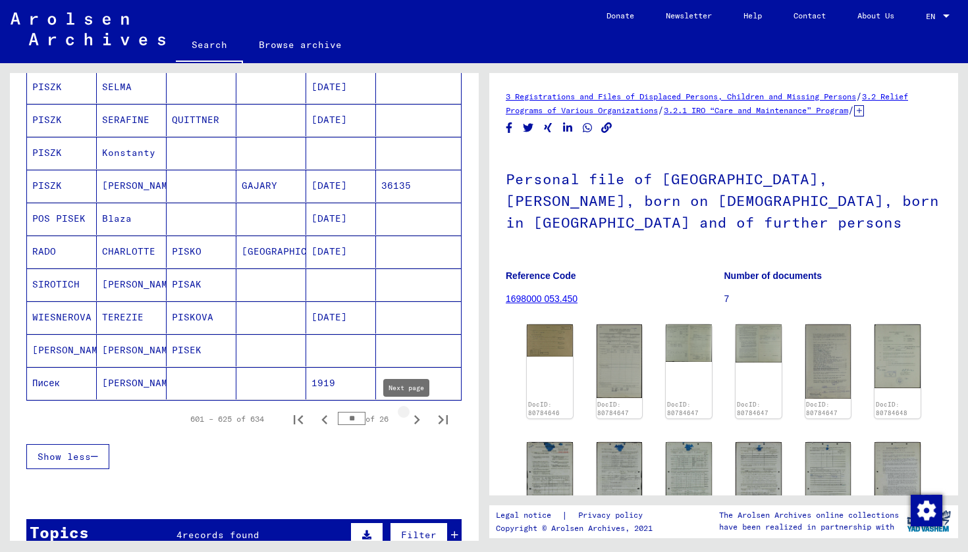
click at [408, 416] on icon "Next page" at bounding box center [417, 420] width 18 height 18
type input "**"
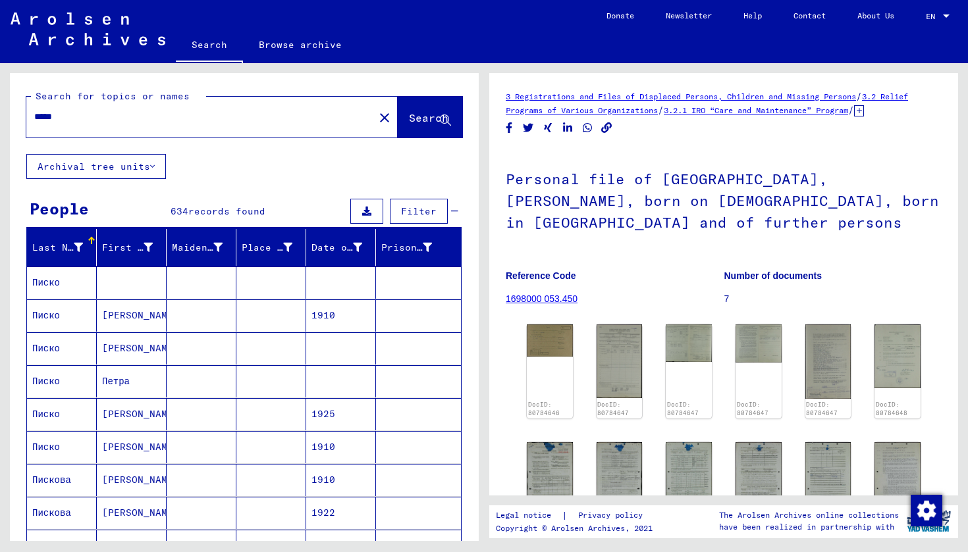
scroll to position [0, 0]
click at [117, 119] on input "*****" at bounding box center [200, 117] width 332 height 14
type input "**********"
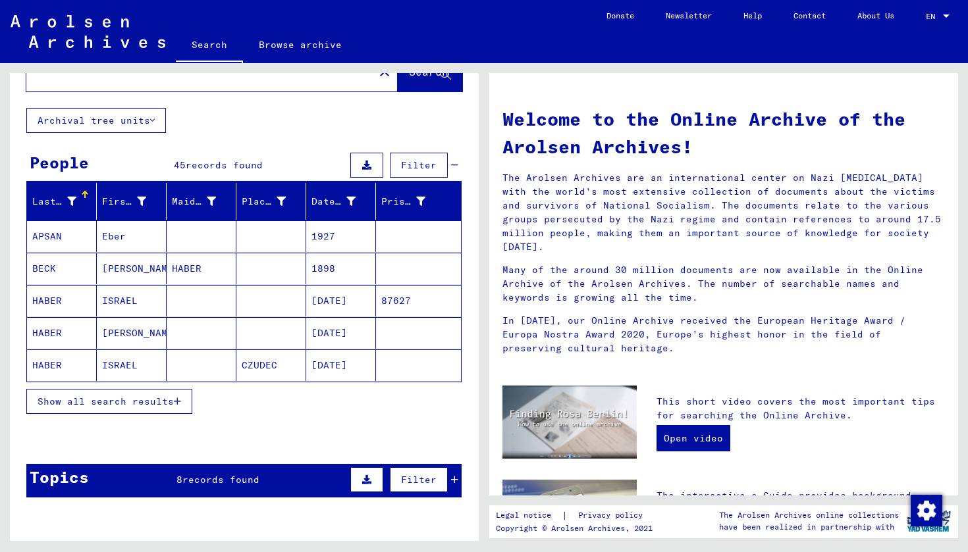
scroll to position [47, 0]
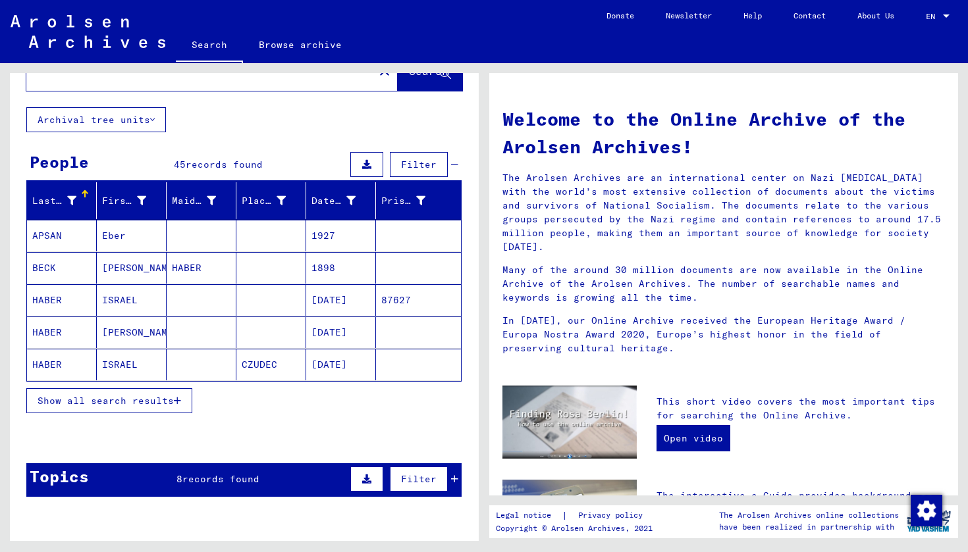
click at [119, 354] on mat-cell "ISRAEL" at bounding box center [132, 365] width 70 height 32
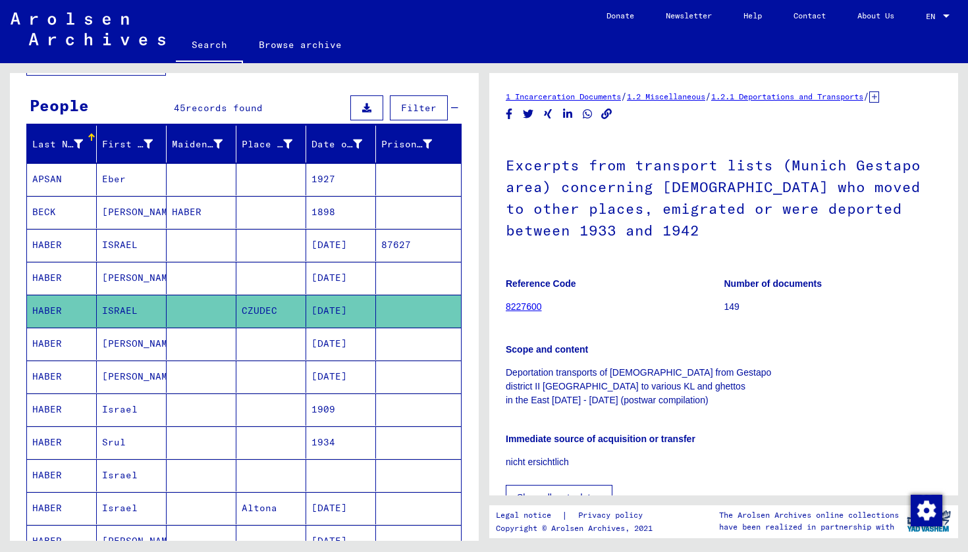
scroll to position [107, 0]
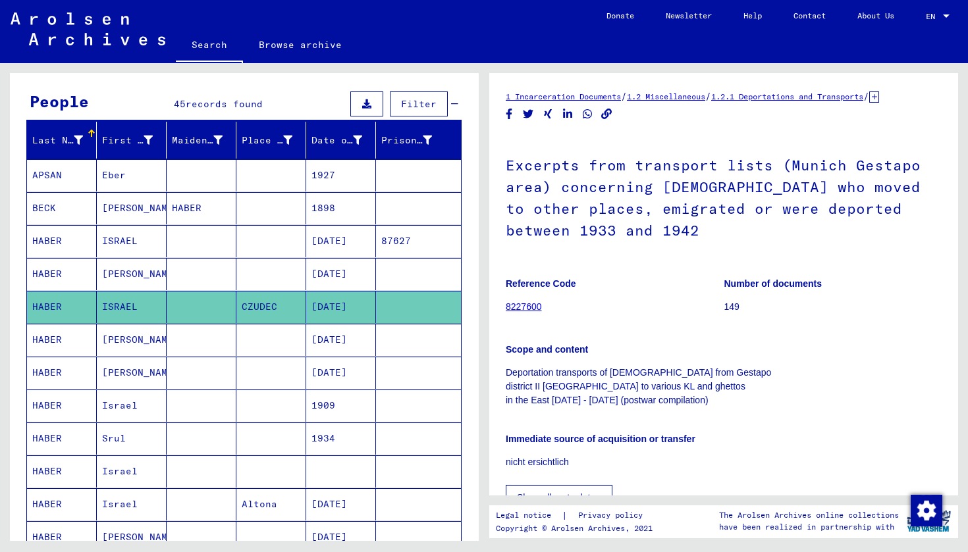
click at [125, 410] on mat-cell "Israel" at bounding box center [132, 406] width 70 height 32
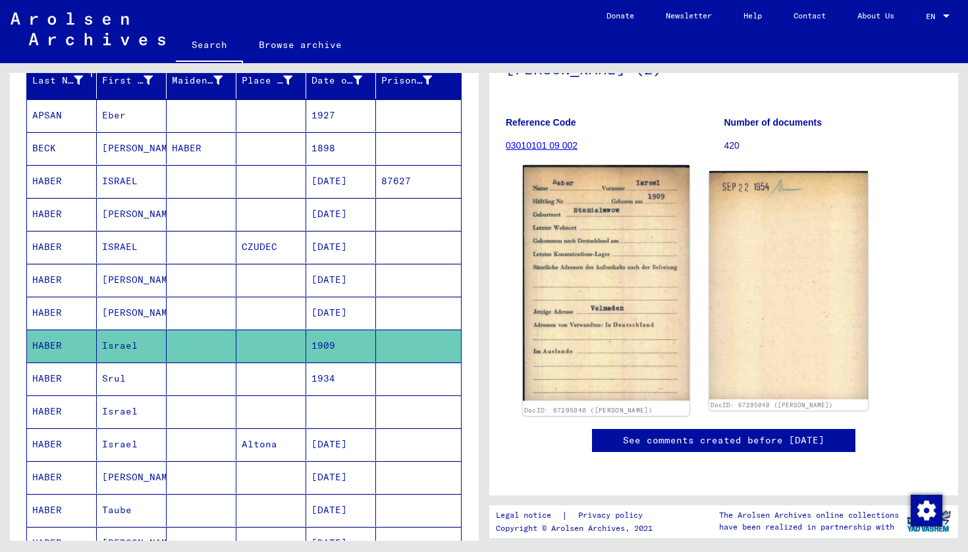
scroll to position [158, 0]
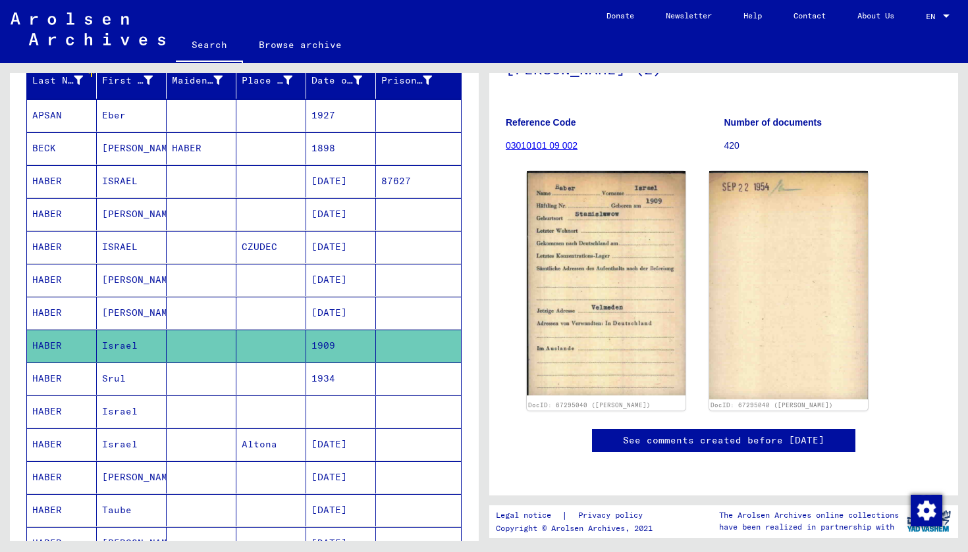
click at [150, 407] on mat-cell "Israel" at bounding box center [132, 412] width 70 height 32
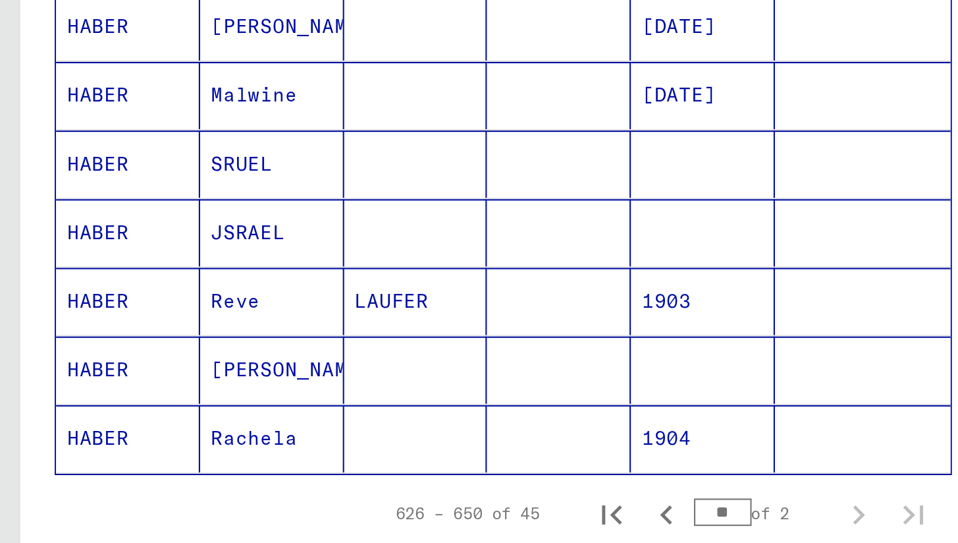
scroll to position [703, 0]
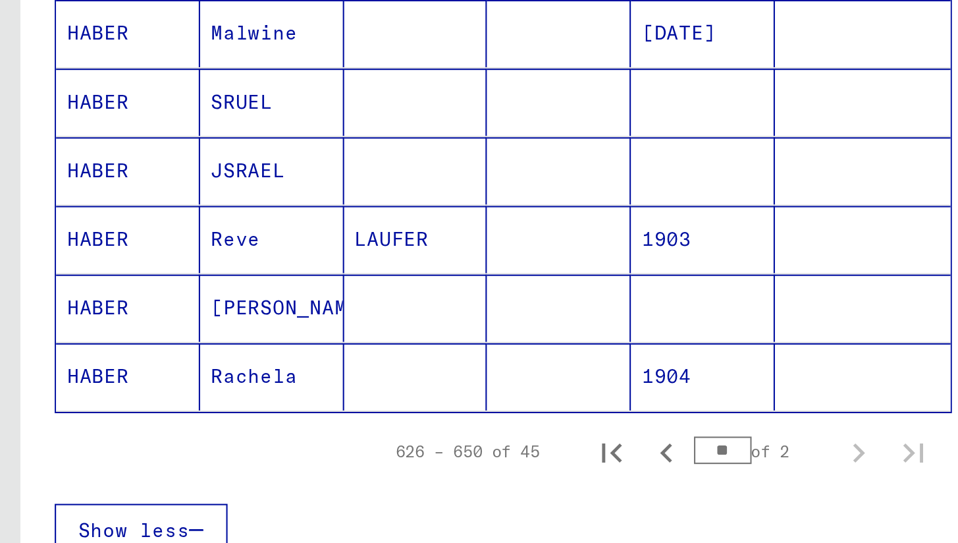
click at [122, 255] on mat-cell "JSRAEL" at bounding box center [130, 271] width 69 height 32
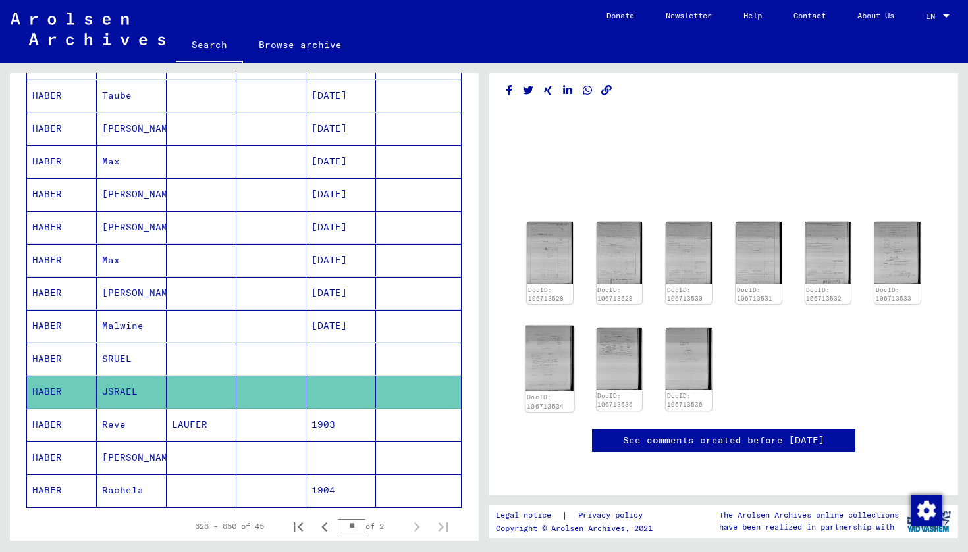
scroll to position [67, 0]
click at [554, 220] on img at bounding box center [549, 253] width 48 height 66
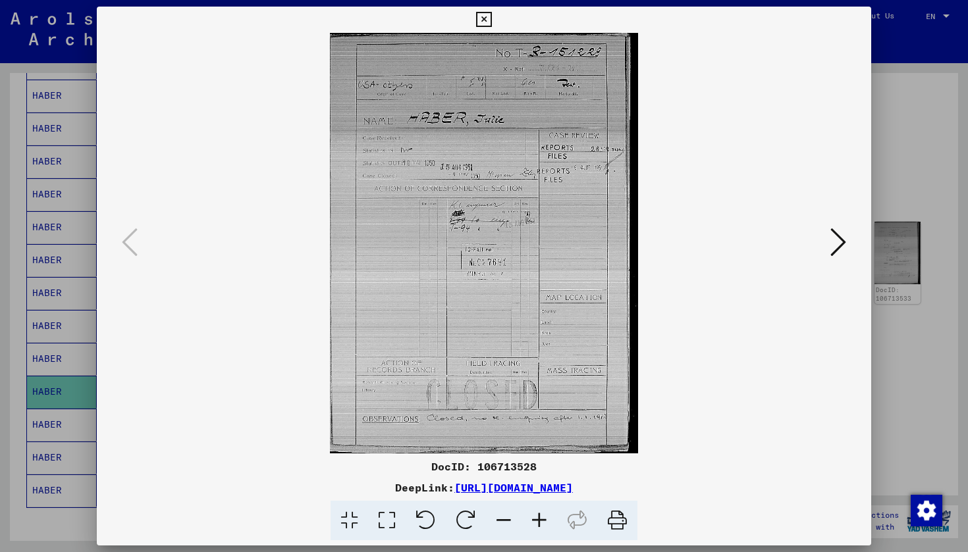
click at [94, 201] on div at bounding box center [484, 276] width 968 height 552
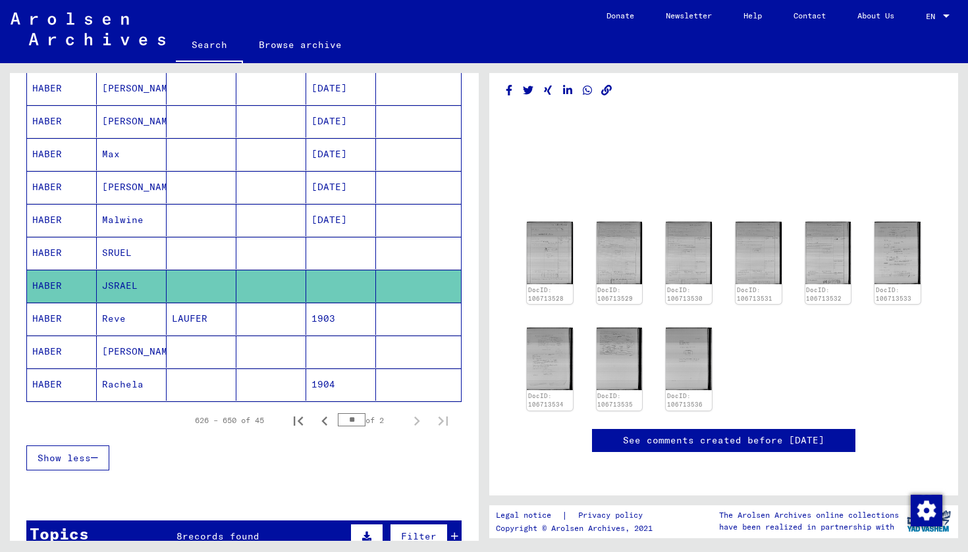
scroll to position [703, 0]
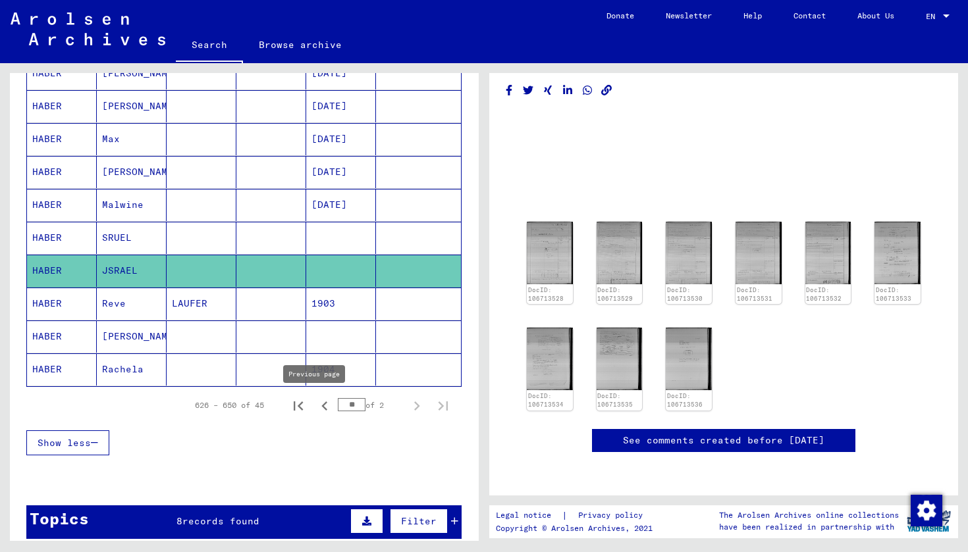
click at [319, 405] on icon "Previous page" at bounding box center [324, 406] width 18 height 18
type input "**"
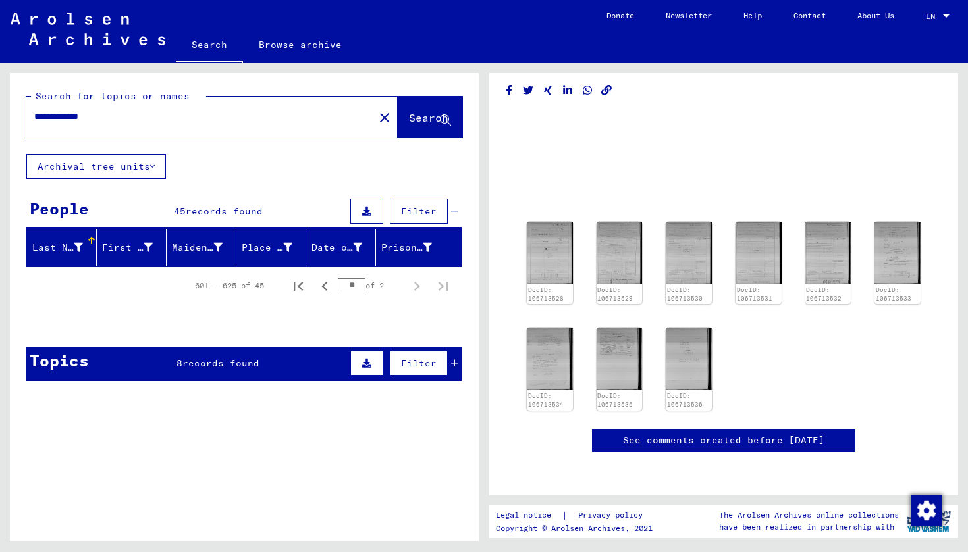
scroll to position [0, 0]
click at [126, 122] on input "**********" at bounding box center [200, 117] width 332 height 14
type input "*****"
